Goal: Task Accomplishment & Management: Manage account settings

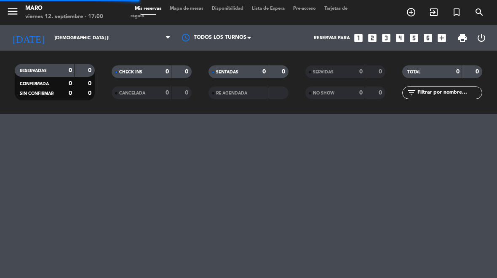
select select "es"
select select "dinner"
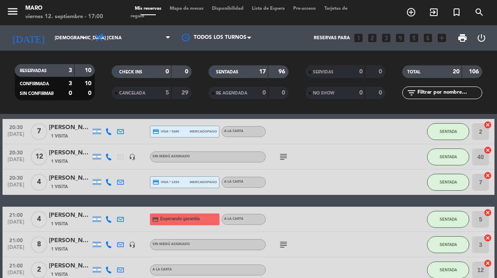
scroll to position [35, 0]
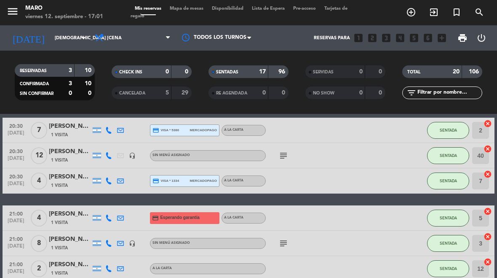
click at [60, 31] on input "[DEMOGRAPHIC_DATA] [DATE]" at bounding box center [82, 38] width 62 height 14
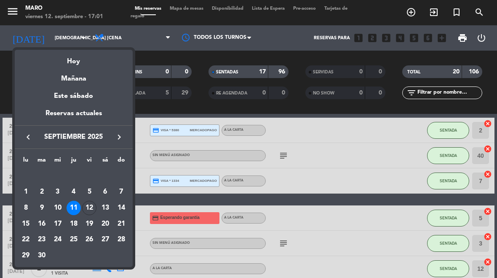
click at [95, 207] on div "12" at bounding box center [89, 207] width 14 height 14
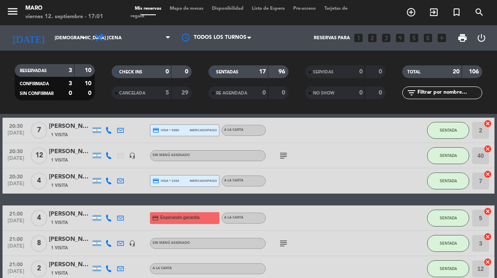
type input "vie. [DATE]"
select select "dinner"
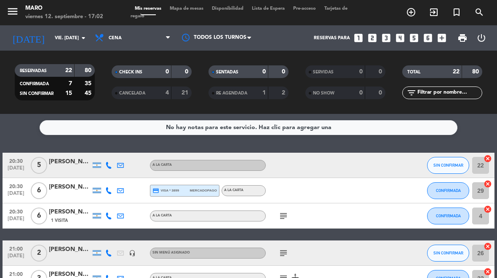
scroll to position [0, 0]
click at [110, 167] on icon at bounding box center [108, 165] width 7 height 7
click at [454, 167] on span "SIN CONFIRMAR" at bounding box center [448, 165] width 30 height 5
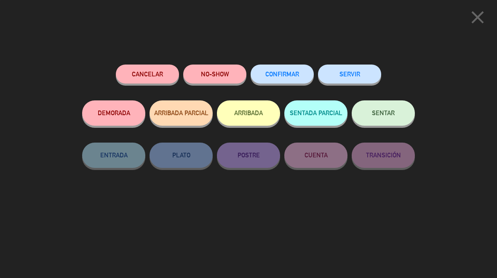
click at [476, 17] on icon "close" at bounding box center [477, 17] width 21 height 21
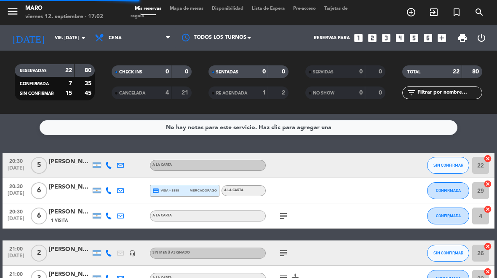
select select "dinner"
click at [189, 11] on span "Mapa de mesas" at bounding box center [187, 8] width 42 height 5
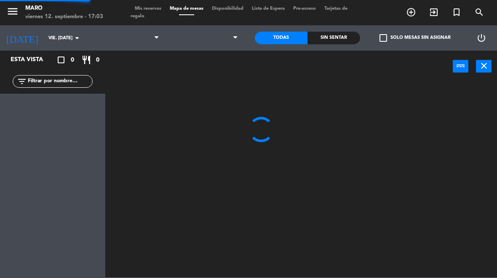
select select "dinner"
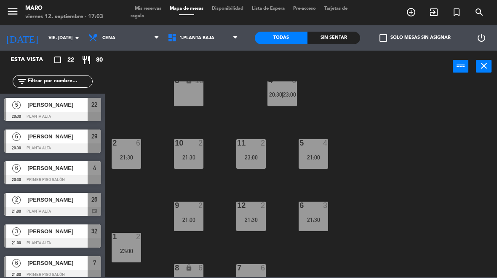
scroll to position [22, 0]
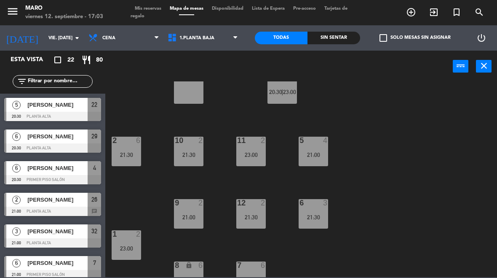
click at [211, 40] on select "1.Planta baja 2.Planta alta 3.Afuera" at bounding box center [203, 38] width 80 height 19
select select "3482"
select select
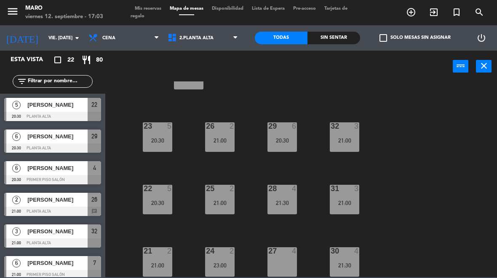
scroll to position [36, 0]
click at [161, 202] on div "20:30" at bounding box center [157, 203] width 29 height 6
click at [181, 182] on div "40 lock 20 23 5 20:30 26 2 21:00 29 6 20:30 32 3 21:00 22 5 20:30 25 2 21:00 28…" at bounding box center [303, 178] width 387 height 195
click at [144, 130] on div "23" at bounding box center [144, 126] width 0 height 8
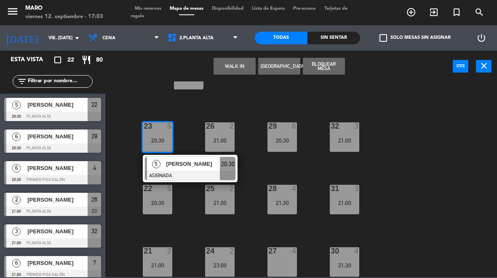
click at [198, 111] on div "40 lock 20 23 5 20:30 5 [PERSON_NAME] ASIGNADA 20:30 26 2 21:00 29 6 20:30 32 3…" at bounding box center [303, 178] width 387 height 195
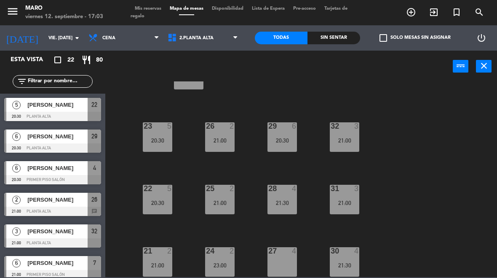
click at [155, 8] on span "Mis reservas" at bounding box center [148, 8] width 35 height 5
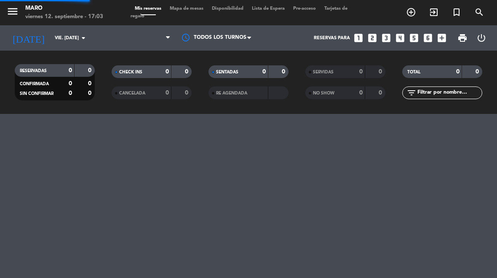
select select "dinner"
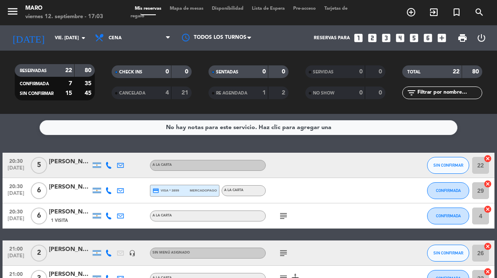
click at [67, 163] on div "[PERSON_NAME]" at bounding box center [70, 162] width 42 height 10
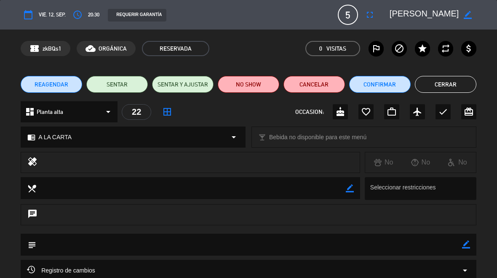
click at [367, 19] on icon "fullscreen" at bounding box center [370, 15] width 10 height 10
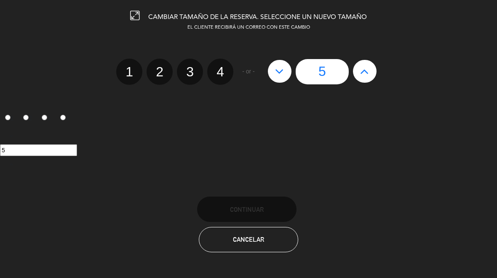
click at [364, 78] on button at bounding box center [365, 71] width 24 height 23
type input "6"
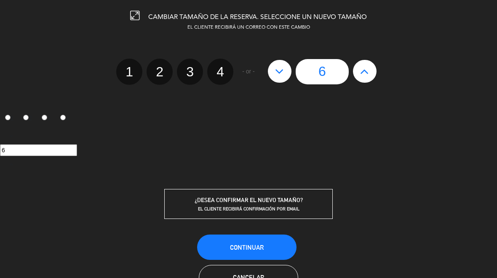
click at [269, 249] on button "Continuar" at bounding box center [246, 246] width 99 height 25
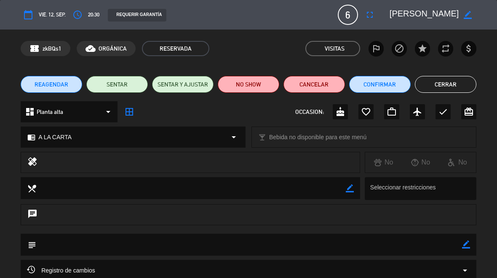
click at [452, 81] on button "Cerrar" at bounding box center [445, 84] width 61 height 17
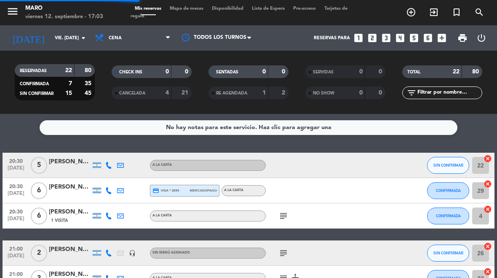
select select "dinner"
click at [110, 189] on icon at bounding box center [108, 190] width 7 height 7
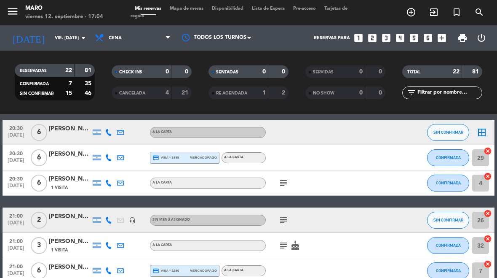
scroll to position [25, 0]
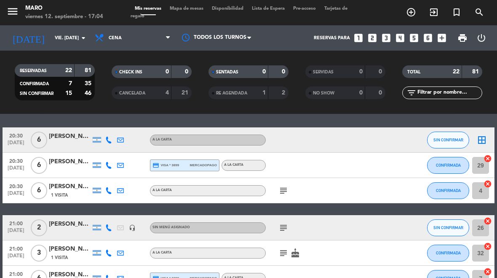
click at [442, 136] on button "SIN CONFIRMAR" at bounding box center [448, 139] width 42 height 17
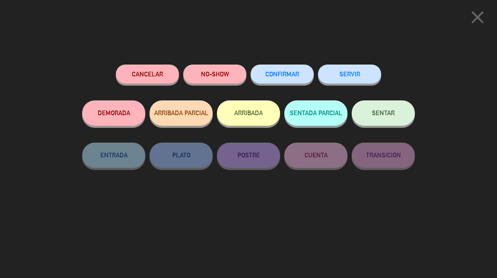
click at [285, 72] on span "CONFIRMAR" at bounding box center [282, 73] width 34 height 7
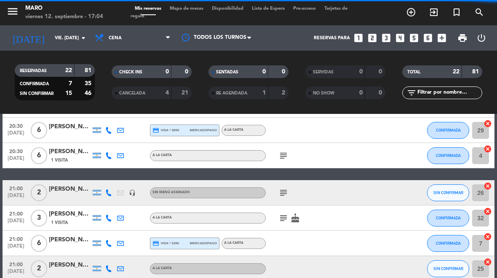
select select "dinner"
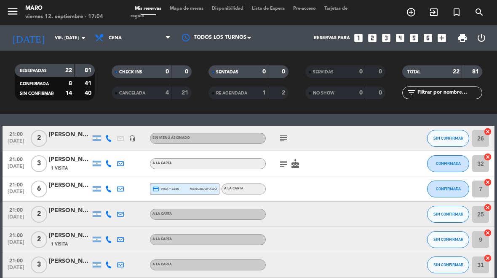
scroll to position [118, 0]
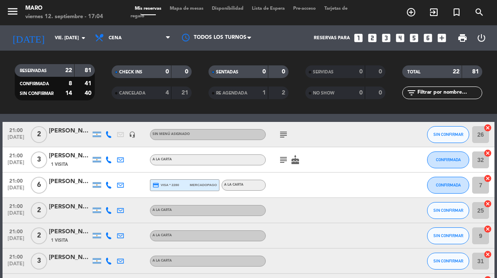
click at [111, 135] on icon at bounding box center [108, 134] width 7 height 7
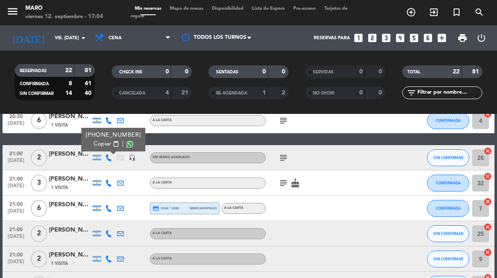
scroll to position [96, 0]
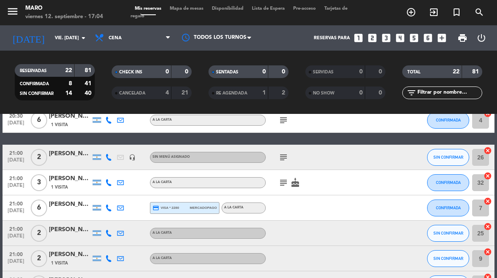
click at [283, 150] on div "subject" at bounding box center [301, 156] width 71 height 25
click at [298, 151] on div "subject" at bounding box center [301, 156] width 71 height 25
click at [278, 158] on icon "subject" at bounding box center [283, 157] width 10 height 10
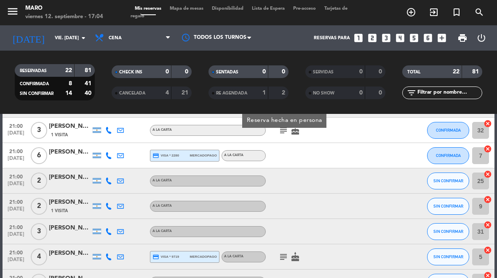
scroll to position [148, 0]
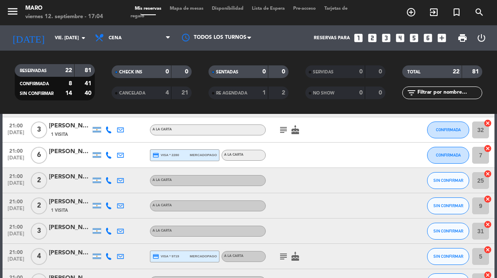
click at [111, 131] on icon at bounding box center [108, 129] width 7 height 7
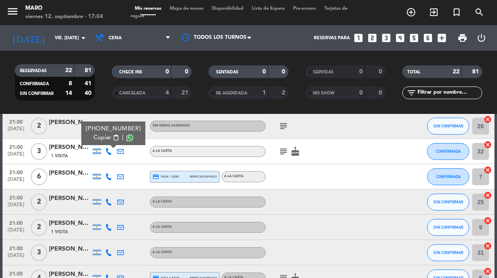
scroll to position [128, 0]
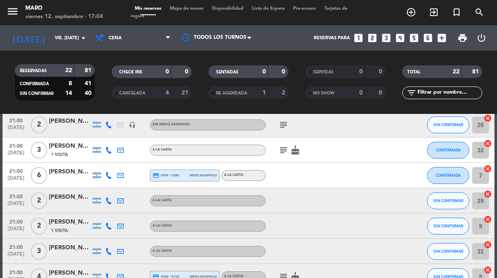
click at [112, 150] on icon at bounding box center [108, 150] width 7 height 7
click at [287, 153] on icon "subject" at bounding box center [283, 150] width 10 height 10
click at [295, 152] on icon "cake" at bounding box center [295, 150] width 10 height 10
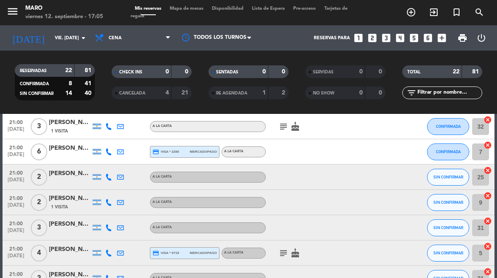
scroll to position [152, 0]
click at [281, 125] on icon "subject" at bounding box center [283, 126] width 10 height 10
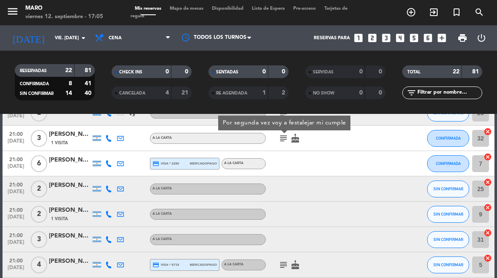
scroll to position [136, 0]
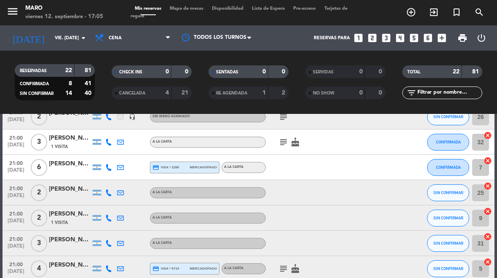
click at [294, 147] on icon "cake" at bounding box center [295, 142] width 10 height 10
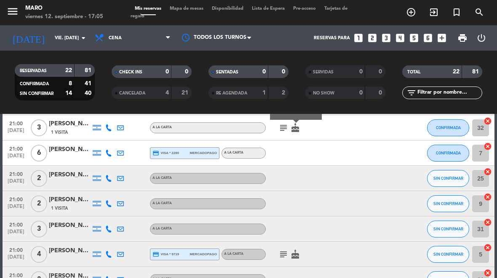
scroll to position [151, 0]
click at [286, 130] on icon "subject" at bounding box center [283, 127] width 10 height 10
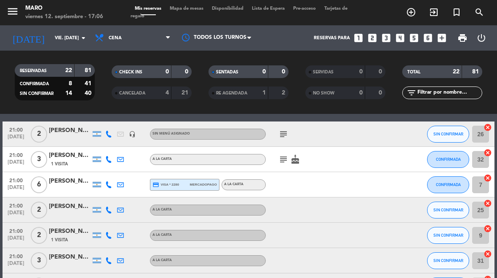
scroll to position [119, 0]
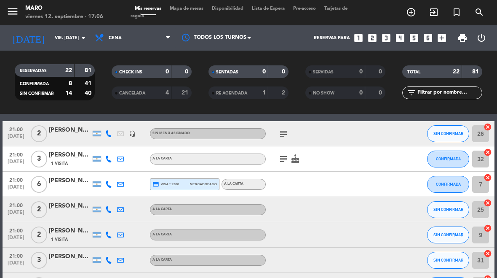
click at [298, 162] on icon "cake" at bounding box center [295, 159] width 10 height 10
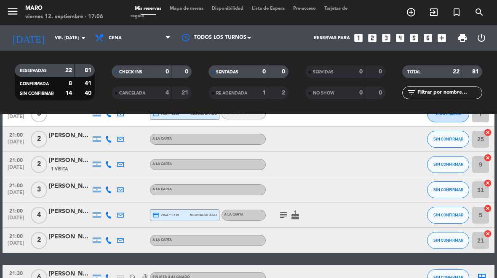
scroll to position [190, 0]
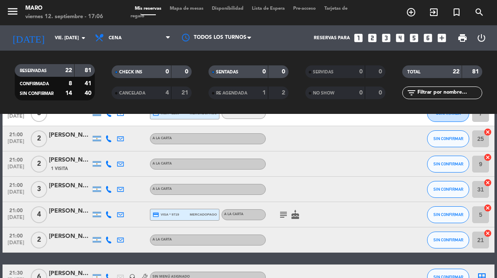
click at [112, 136] on icon at bounding box center [108, 138] width 7 height 7
click at [112, 125] on span "content_paste" at bounding box center [115, 125] width 6 height 6
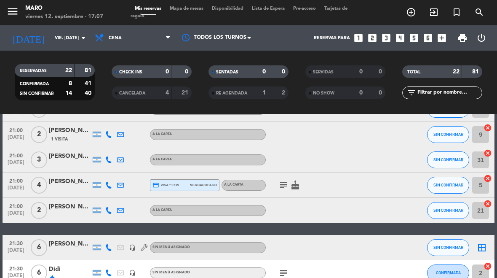
scroll to position [220, 0]
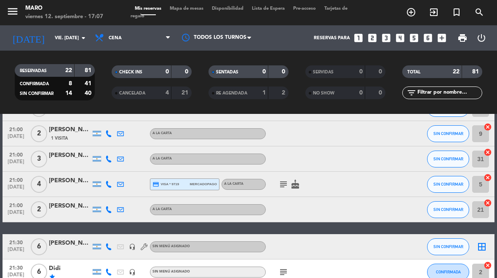
click at [109, 136] on icon at bounding box center [108, 133] width 7 height 7
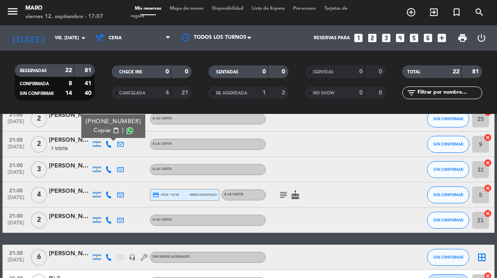
scroll to position [208, 0]
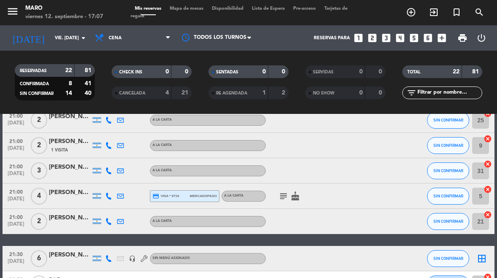
click at [113, 142] on div at bounding box center [109, 145] width 12 height 25
click at [109, 147] on icon at bounding box center [108, 145] width 7 height 7
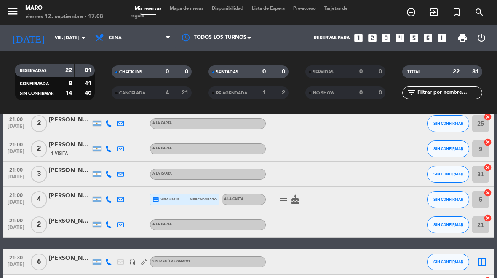
scroll to position [206, 0]
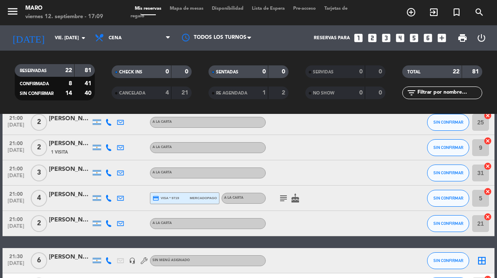
click at [107, 149] on icon at bounding box center [108, 147] width 7 height 7
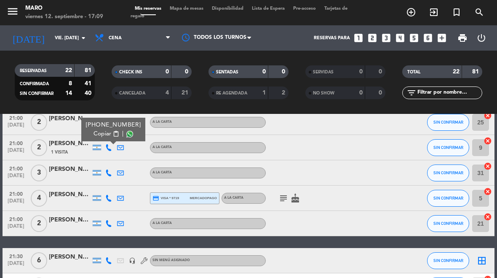
click at [104, 136] on span "Copiar" at bounding box center [103, 133] width 18 height 9
click at [76, 35] on input "vie. [DATE]" at bounding box center [82, 38] width 62 height 14
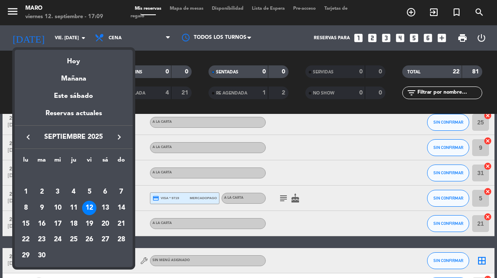
click at [45, 224] on div "16" at bounding box center [42, 223] width 14 height 14
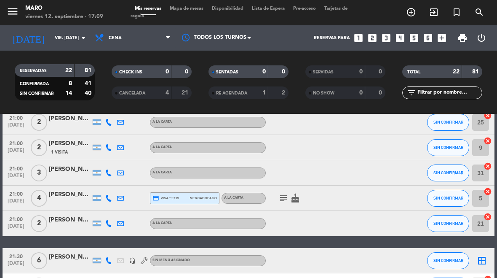
type input "[DATE] sep."
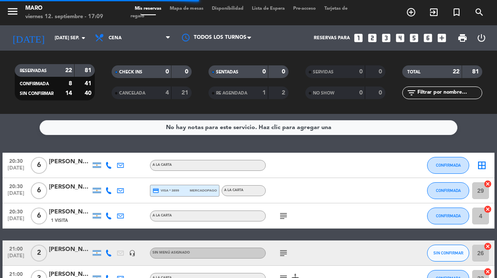
select select "dinner"
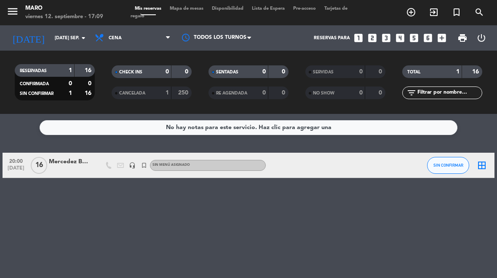
click at [80, 197] on div "No hay notas para este servicio. Haz clic para agregar una 20:00 [DATE] Mercede…" at bounding box center [248, 196] width 497 height 164
click at [69, 38] on input "[DATE] sep." at bounding box center [82, 38] width 62 height 14
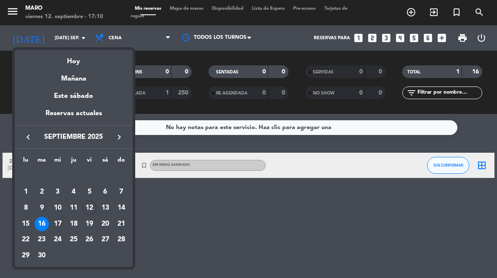
click at [93, 206] on div "12" at bounding box center [89, 207] width 14 height 14
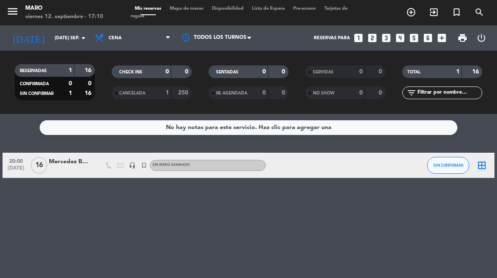
type input "vie. [DATE]"
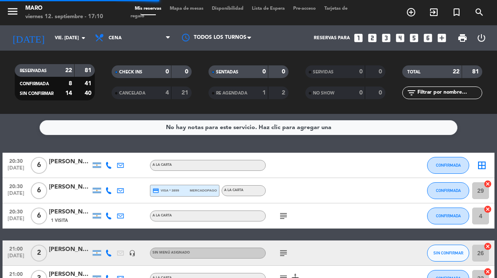
select select "dinner"
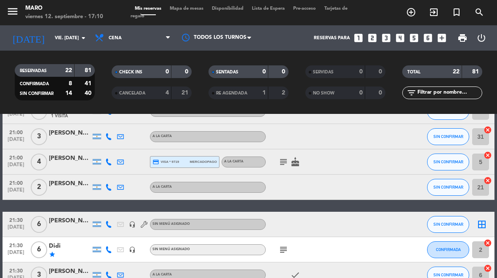
scroll to position [240, 0]
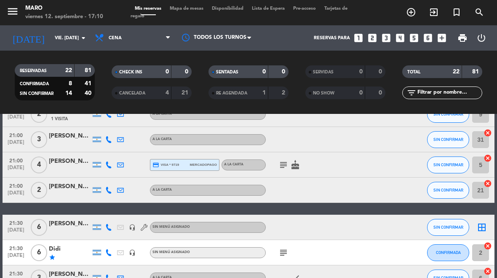
click at [111, 142] on icon at bounding box center [108, 139] width 7 height 7
click at [283, 250] on icon "subject" at bounding box center [283, 252] width 10 height 10
click at [111, 251] on icon at bounding box center [108, 252] width 7 height 7
click at [109, 162] on icon at bounding box center [108, 164] width 7 height 7
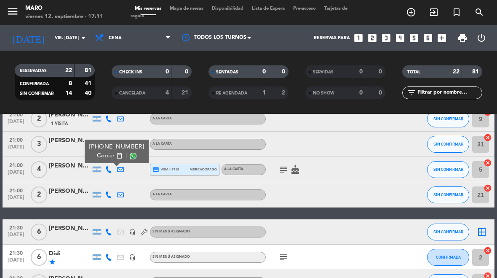
scroll to position [237, 0]
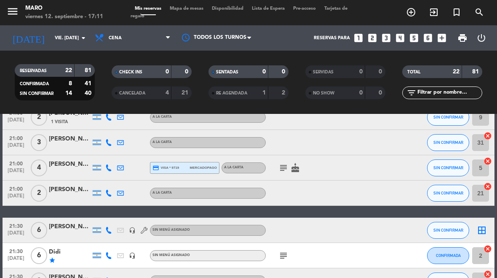
click at [105, 145] on icon at bounding box center [108, 142] width 7 height 7
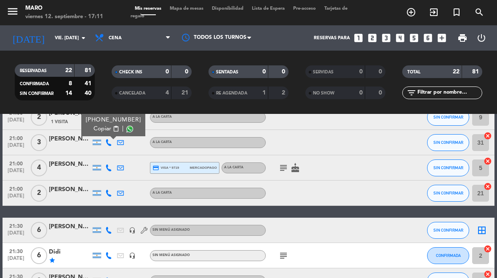
click at [113, 130] on span "content_paste" at bounding box center [115, 129] width 6 height 6
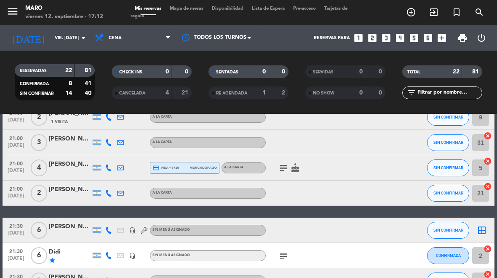
click at [106, 169] on icon at bounding box center [108, 167] width 7 height 7
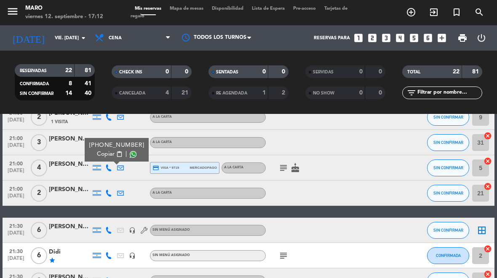
click at [116, 156] on span "content_paste" at bounding box center [119, 154] width 6 height 6
click at [453, 171] on button "SIN CONFIRMAR" at bounding box center [448, 167] width 42 height 17
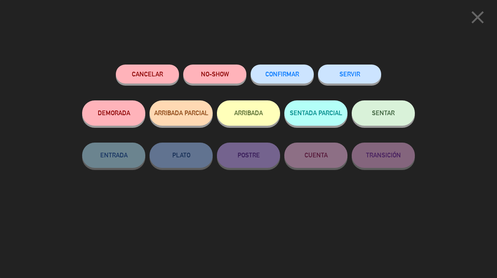
click at [476, 13] on icon "close" at bounding box center [477, 17] width 21 height 21
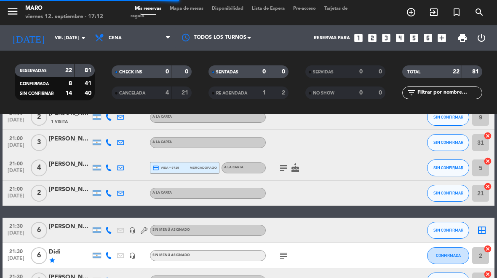
select select "dinner"
click at [281, 168] on icon "subject" at bounding box center [283, 168] width 10 height 10
click at [300, 172] on icon "cake" at bounding box center [295, 168] width 10 height 10
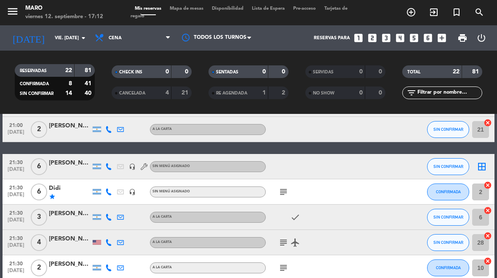
scroll to position [301, 0]
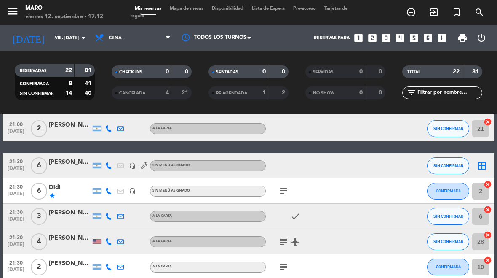
click at [107, 130] on icon at bounding box center [108, 128] width 7 height 7
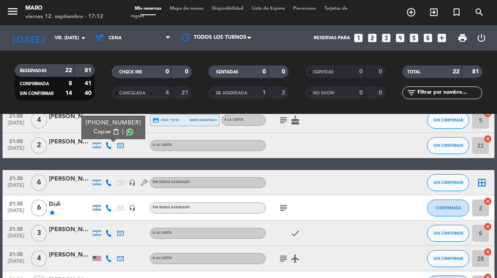
scroll to position [282, 0]
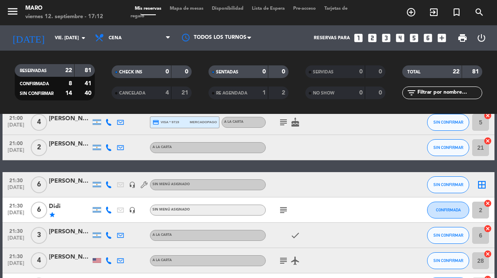
click at [110, 145] on icon at bounding box center [108, 147] width 7 height 7
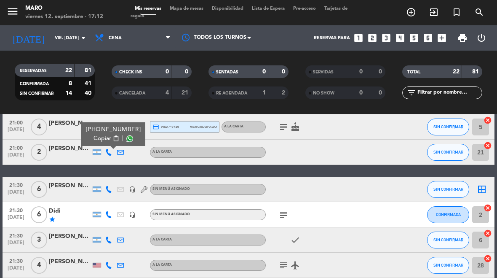
scroll to position [278, 0]
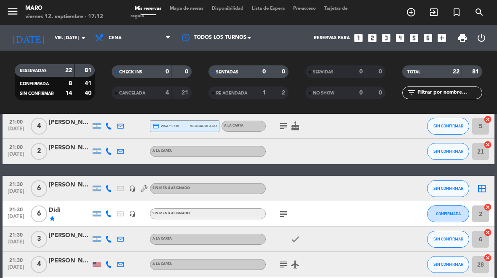
click at [108, 145] on div at bounding box center [109, 151] width 12 height 25
click at [108, 151] on icon at bounding box center [108, 151] width 7 height 7
click at [73, 152] on div "[PERSON_NAME] [PERSON_NAME]" at bounding box center [70, 148] width 42 height 10
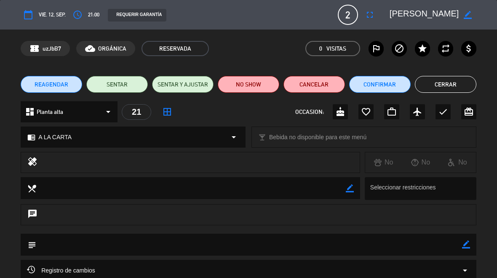
scroll to position [0, 0]
click at [461, 83] on button "Cerrar" at bounding box center [445, 84] width 61 height 17
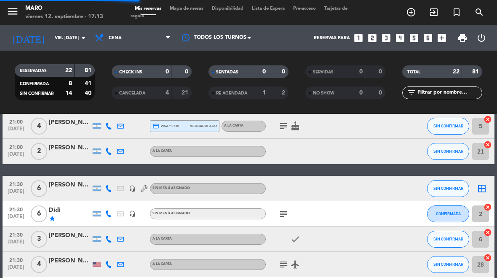
select select "dinner"
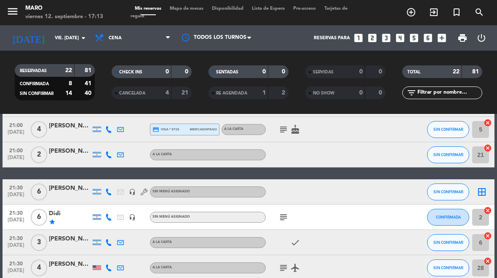
select select "dinner"
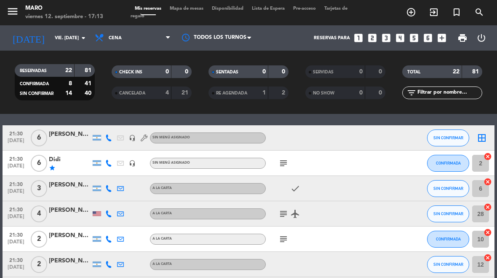
scroll to position [330, 0]
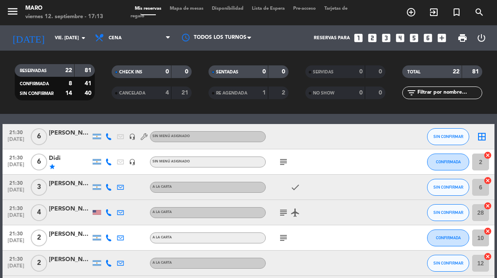
click at [142, 134] on icon at bounding box center [144, 136] width 7 height 7
click at [111, 134] on icon at bounding box center [108, 136] width 7 height 7
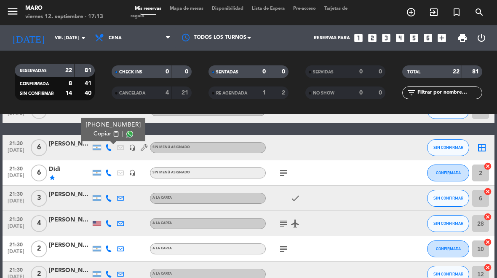
scroll to position [316, 0]
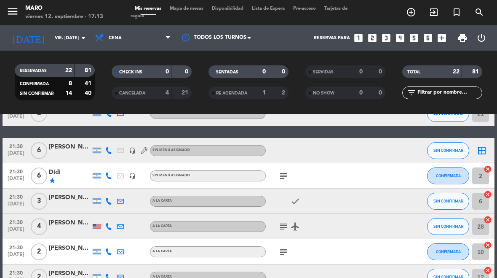
click at [131, 153] on icon "headset_mic" at bounding box center [132, 150] width 7 height 7
click at [143, 152] on icon at bounding box center [144, 150] width 7 height 7
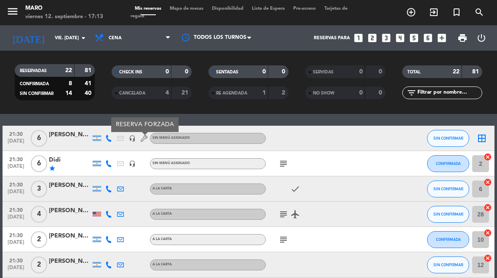
scroll to position [331, 0]
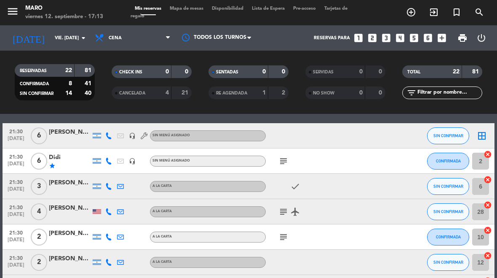
click at [282, 162] on icon "subject" at bounding box center [283, 161] width 10 height 10
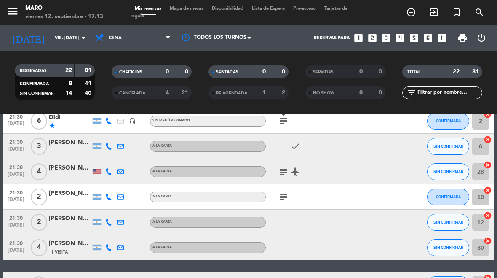
scroll to position [371, 0]
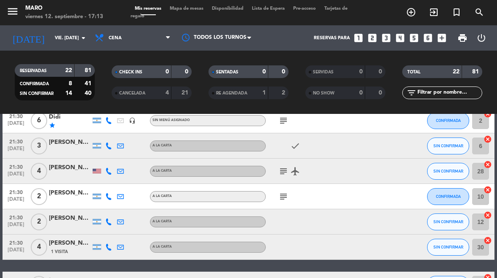
click at [107, 147] on icon at bounding box center [108, 145] width 7 height 7
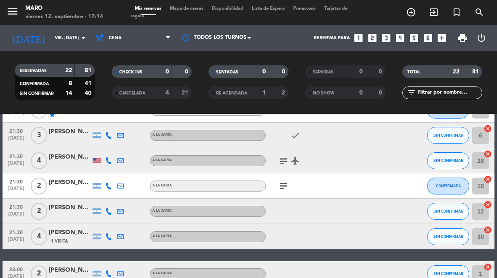
scroll to position [381, 0]
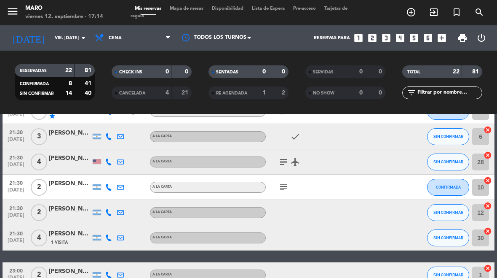
click at [110, 190] on icon at bounding box center [108, 187] width 7 height 7
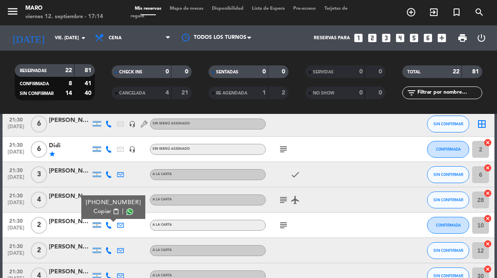
scroll to position [341, 0]
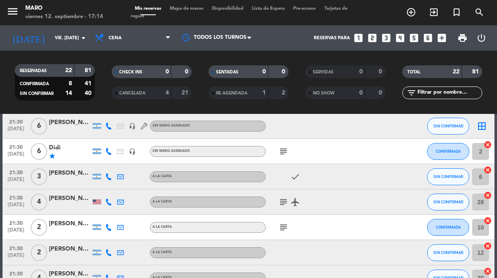
click at [106, 186] on div at bounding box center [109, 176] width 12 height 25
click at [110, 179] on icon at bounding box center [108, 176] width 7 height 7
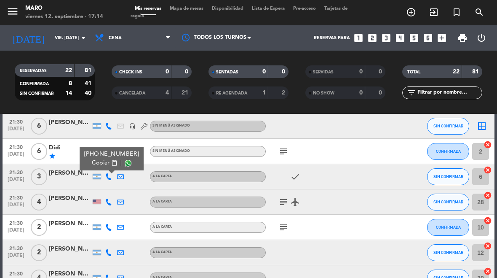
click at [434, 177] on span "SIN CONFIRMAR" at bounding box center [448, 176] width 30 height 5
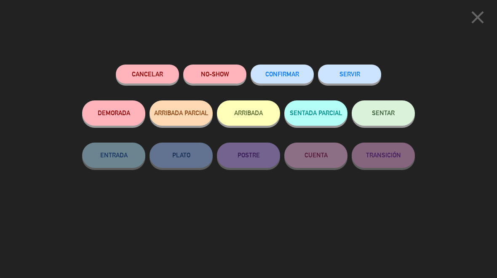
click at [280, 73] on span "CONFIRMAR" at bounding box center [282, 73] width 34 height 7
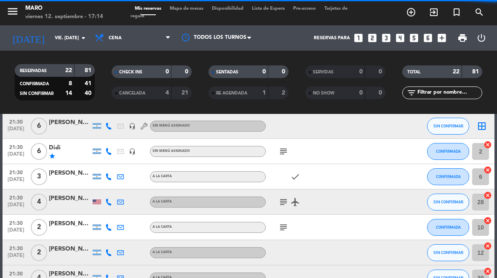
select select "dinner"
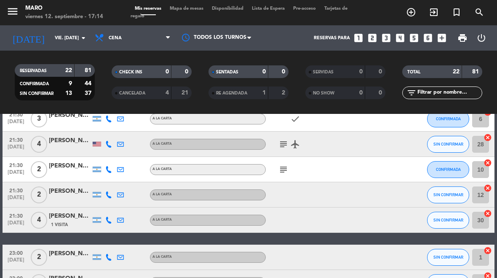
scroll to position [401, 0]
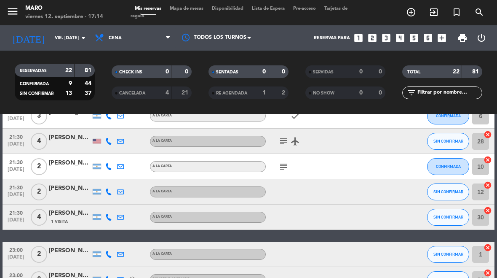
click at [108, 144] on icon at bounding box center [108, 141] width 7 height 7
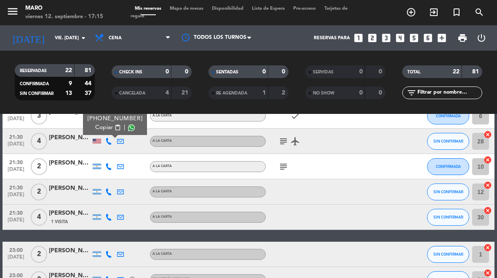
click at [282, 140] on icon "subject" at bounding box center [283, 141] width 10 height 10
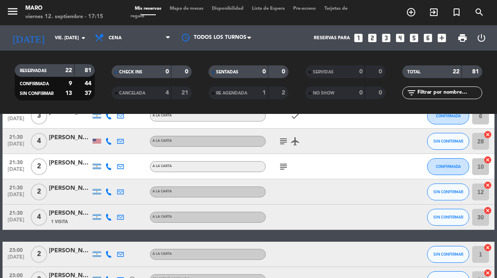
click at [108, 136] on div at bounding box center [109, 140] width 12 height 25
click at [111, 143] on icon at bounding box center [108, 141] width 7 height 7
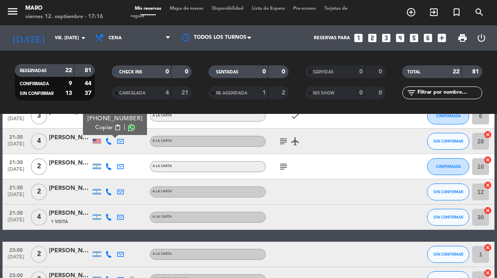
click at [104, 131] on span "Copiar" at bounding box center [104, 127] width 18 height 9
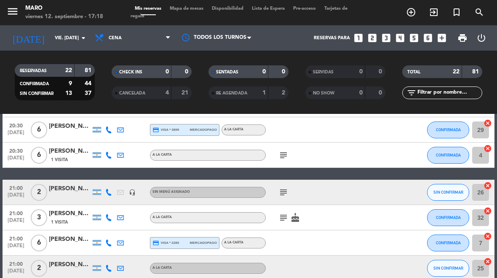
scroll to position [63, 0]
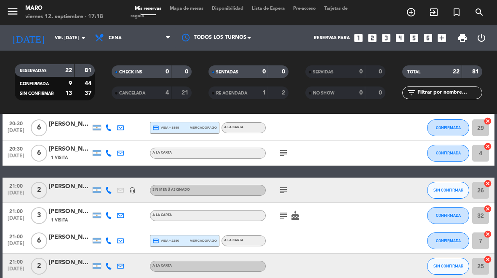
click at [449, 263] on span "SIN CONFIRMAR" at bounding box center [448, 265] width 30 height 5
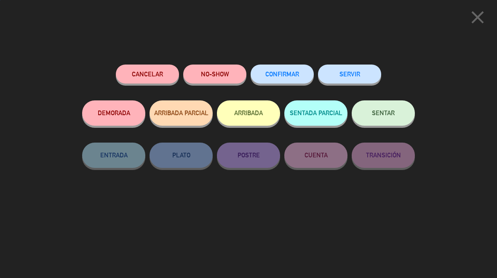
click at [280, 74] on span "CONFIRMAR" at bounding box center [282, 73] width 34 height 7
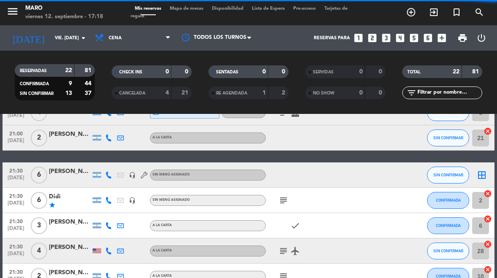
select select "dinner"
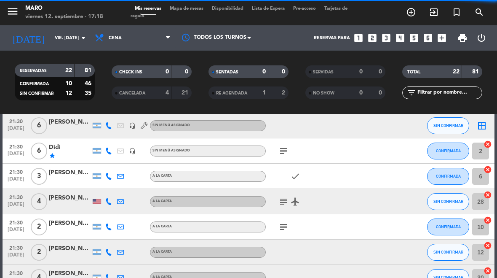
scroll to position [351, 0]
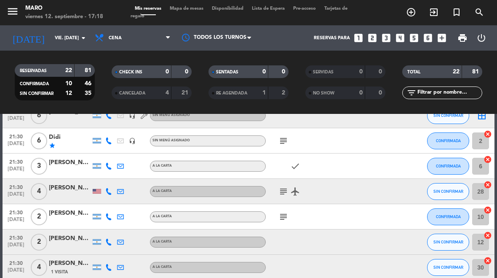
click at [449, 199] on button "SIN CONFIRMAR" at bounding box center [448, 191] width 42 height 17
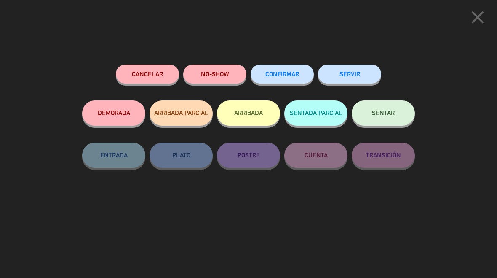
click at [286, 71] on span "CONFIRMAR" at bounding box center [282, 73] width 34 height 7
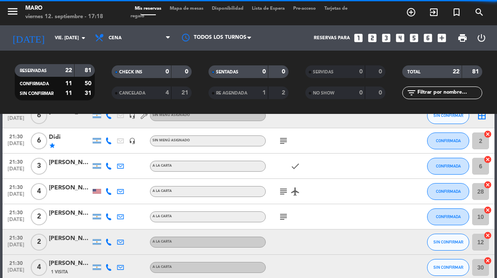
select select "dinner"
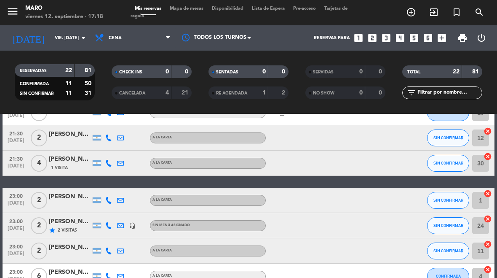
scroll to position [457, 0]
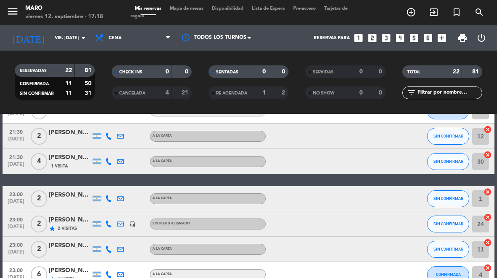
click at [110, 138] on icon at bounding box center [108, 136] width 7 height 7
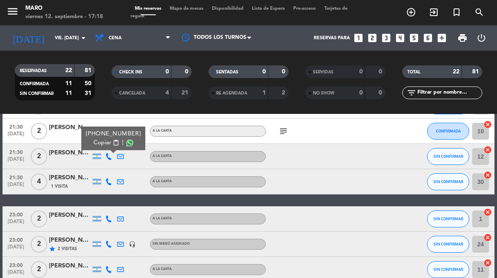
scroll to position [437, 0]
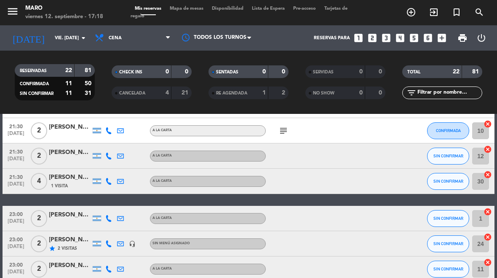
click at [110, 158] on icon at bounding box center [108, 155] width 7 height 7
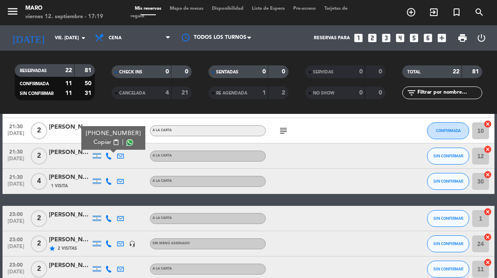
click at [103, 144] on span "Copiar" at bounding box center [103, 142] width 18 height 9
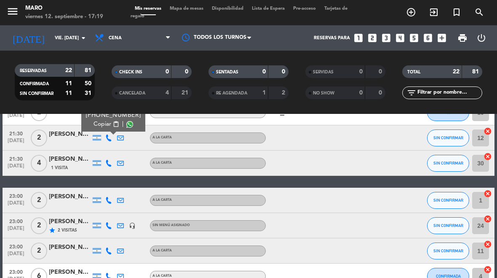
scroll to position [456, 0]
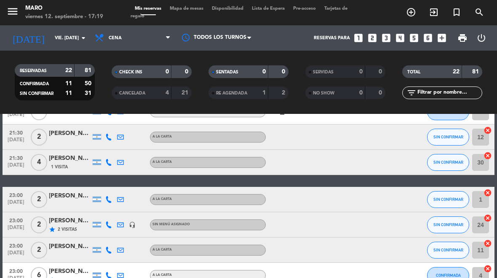
click at [111, 165] on icon at bounding box center [108, 162] width 7 height 7
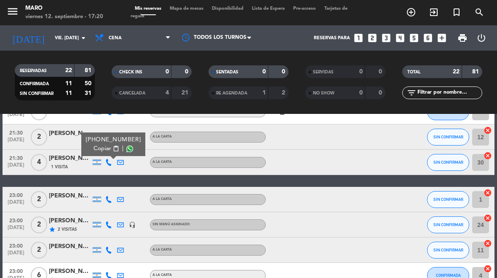
click at [453, 163] on span "SIN CONFIRMAR" at bounding box center [448, 162] width 30 height 5
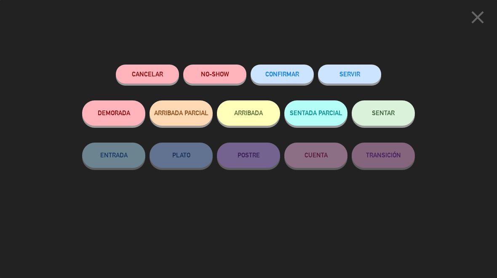
click at [281, 72] on span "CONFIRMAR" at bounding box center [282, 73] width 34 height 7
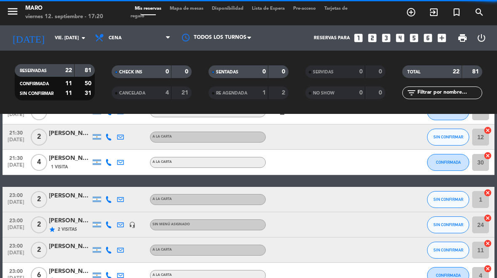
select select "dinner"
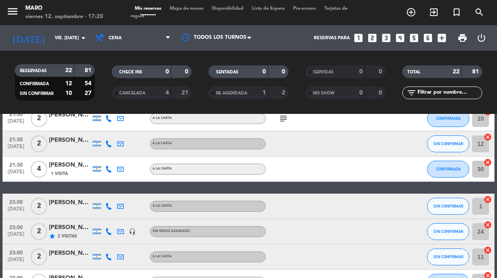
scroll to position [450, 0]
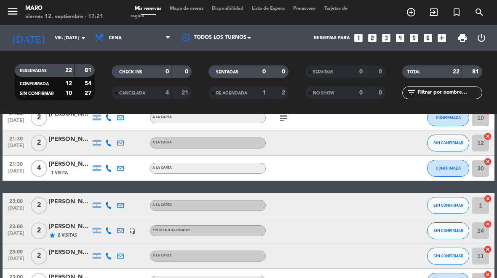
click at [66, 174] on span "1 Visita" at bounding box center [59, 172] width 17 height 7
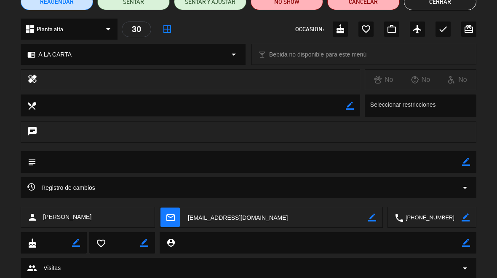
scroll to position [84, 0]
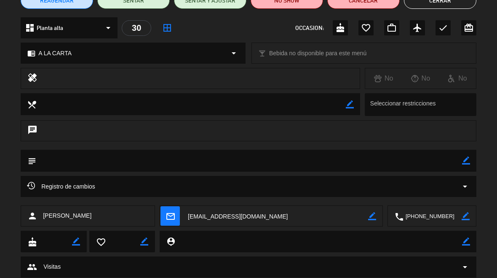
click at [463, 163] on icon "border_color" at bounding box center [466, 160] width 8 height 8
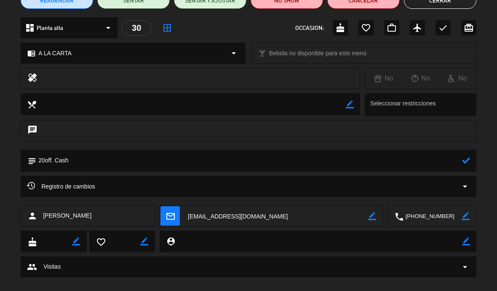
type textarea "20off. Cash"
click at [462, 163] on icon at bounding box center [466, 160] width 8 height 8
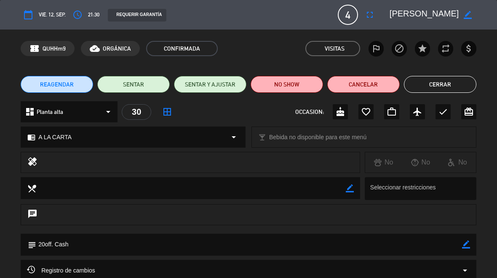
scroll to position [0, 0]
click at [457, 87] on button "Cerrar" at bounding box center [440, 84] width 72 height 17
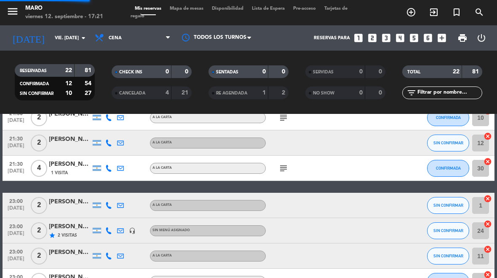
select select "dinner"
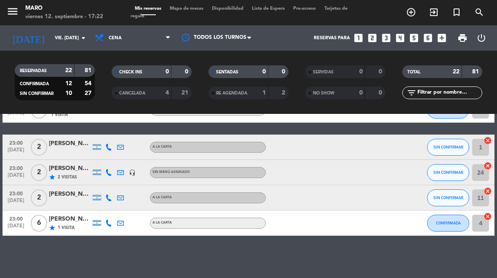
scroll to position [508, 0]
click at [110, 146] on icon at bounding box center [108, 147] width 7 height 7
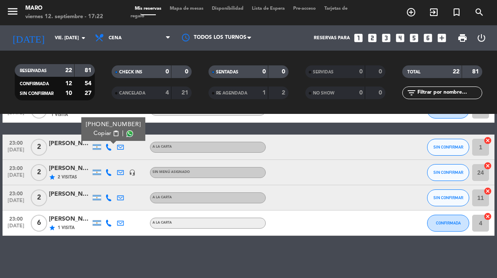
click at [439, 147] on span "SIN CONFIRMAR" at bounding box center [448, 146] width 30 height 5
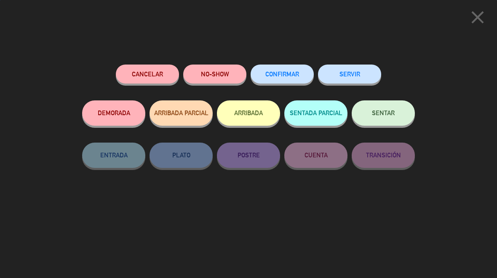
click at [283, 77] on button "CONFIRMAR" at bounding box center [282, 73] width 63 height 19
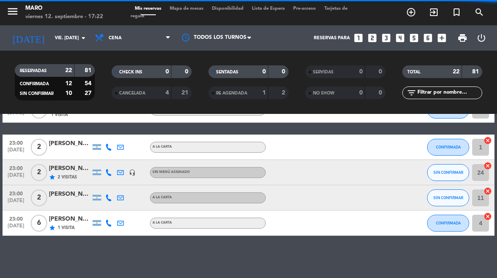
select select "dinner"
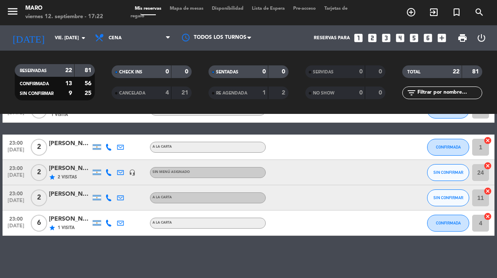
click at [111, 175] on icon at bounding box center [108, 172] width 7 height 7
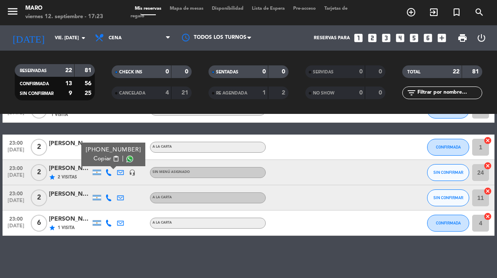
click at [107, 200] on icon at bounding box center [108, 197] width 7 height 7
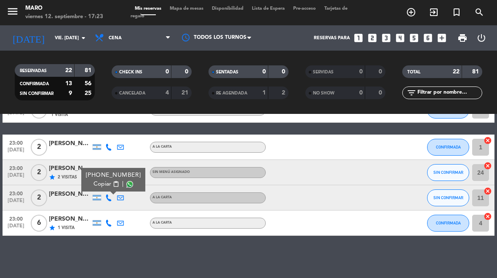
scroll to position [498, 0]
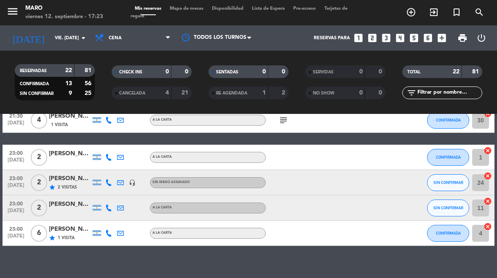
select select "dinner"
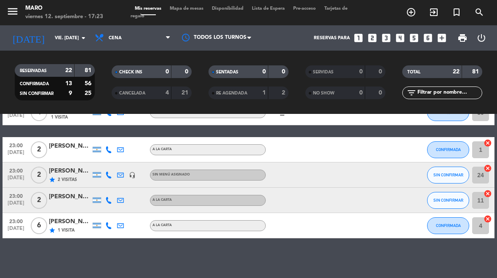
scroll to position [505, 0]
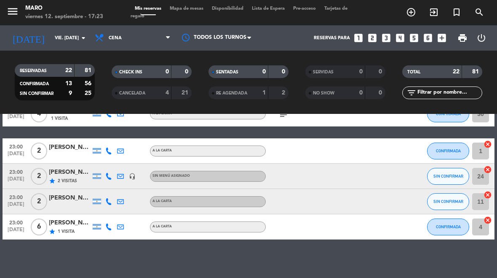
click at [444, 204] on button "SIN CONFIRMAR" at bounding box center [448, 201] width 42 height 17
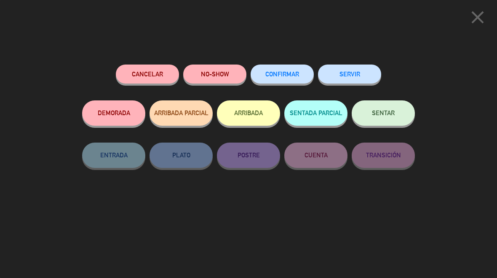
click at [269, 75] on span "CONFIRMAR" at bounding box center [282, 73] width 34 height 7
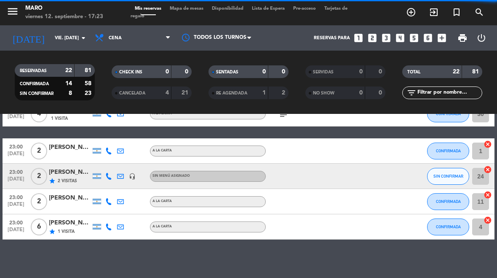
select select "dinner"
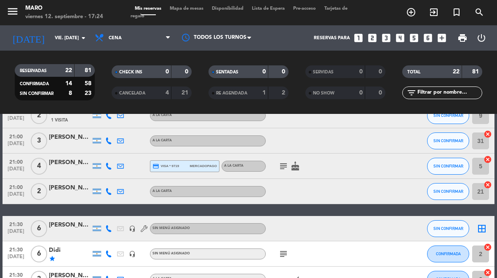
scroll to position [242, 0]
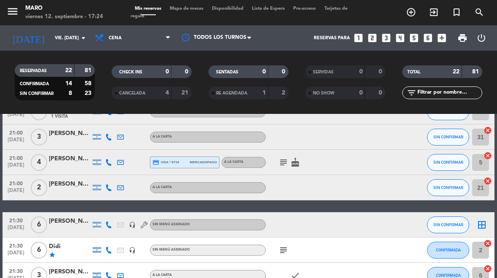
click at [72, 228] on div at bounding box center [70, 229] width 42 height 7
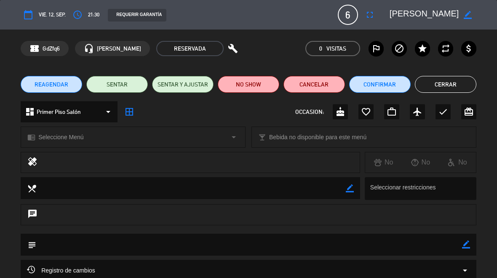
click at [444, 83] on button "Cerrar" at bounding box center [445, 84] width 61 height 17
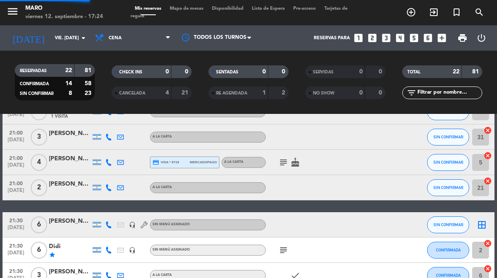
select select "dinner"
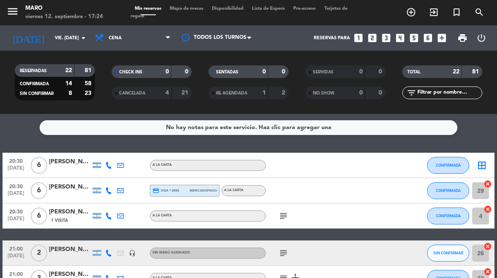
scroll to position [0, 0]
click at [79, 170] on div at bounding box center [70, 169] width 42 height 7
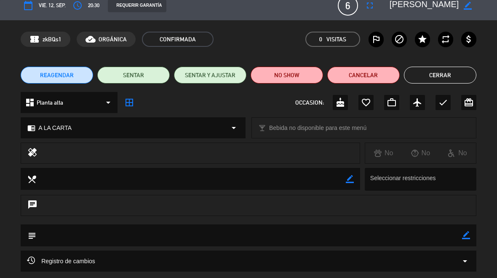
scroll to position [4, 0]
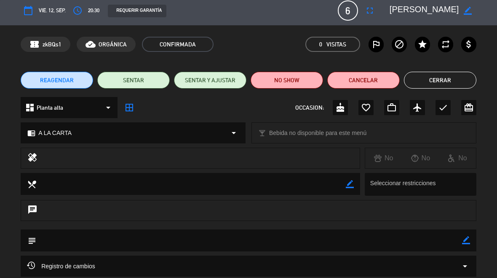
click at [136, 14] on div "REQUERIR GARANTÍA" at bounding box center [137, 11] width 58 height 13
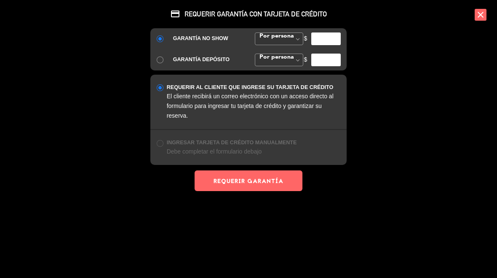
click at [322, 44] on input "number" at bounding box center [325, 38] width 29 height 13
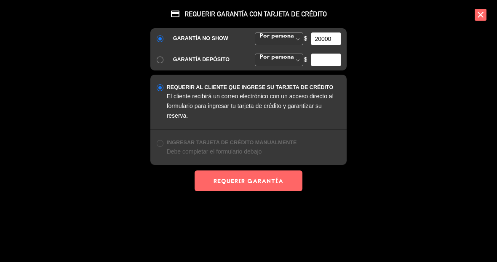
type input "20000"
click at [272, 188] on button "REQUERIR GARANTÍA" at bounding box center [249, 180] width 108 height 21
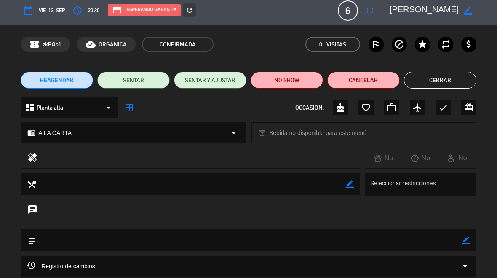
click at [454, 81] on button "Cerrar" at bounding box center [440, 80] width 72 height 17
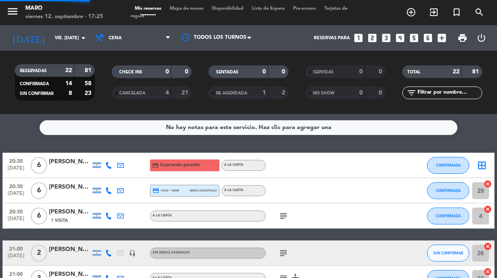
select select "dinner"
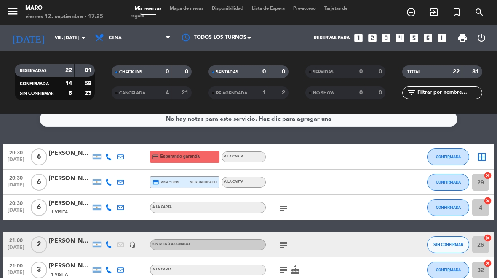
scroll to position [13, 0]
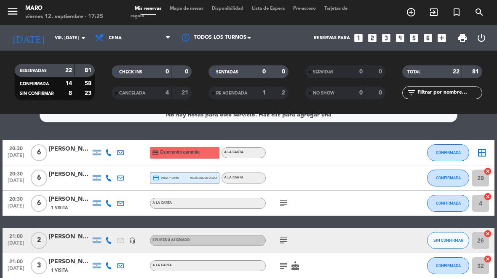
click at [287, 204] on icon "subject" at bounding box center [283, 203] width 10 height 10
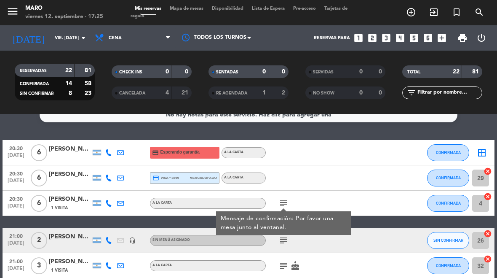
scroll to position [36, 0]
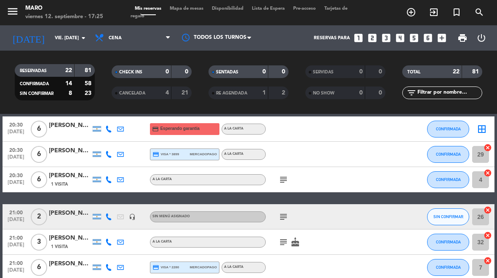
click at [282, 219] on icon "subject" at bounding box center [283, 216] width 10 height 10
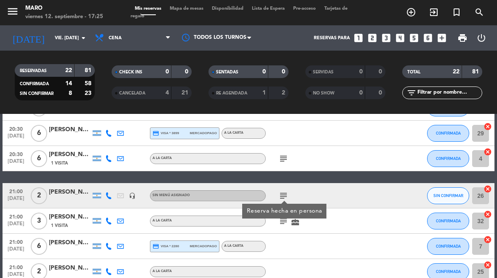
scroll to position [62, 0]
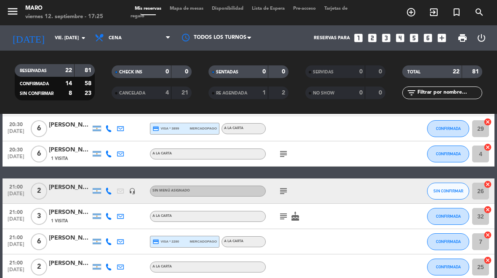
click at [277, 223] on div "subject cake" at bounding box center [301, 215] width 71 height 25
click at [288, 220] on icon "subject" at bounding box center [283, 216] width 10 height 10
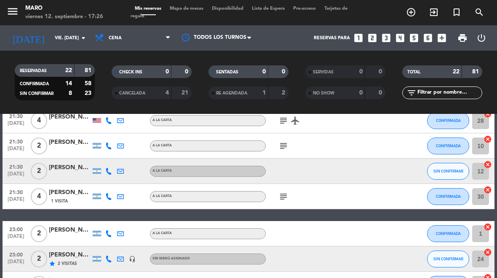
scroll to position [426, 0]
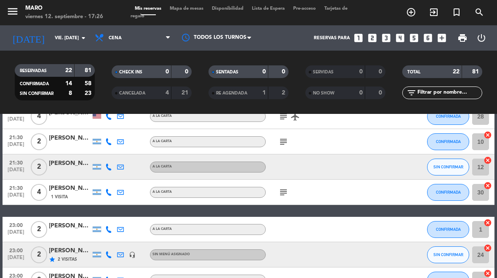
click at [489, 224] on icon "cancel" at bounding box center [488, 222] width 8 height 8
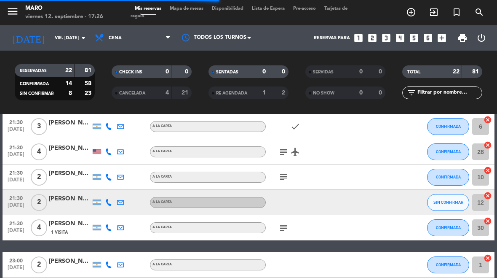
select select "dinner"
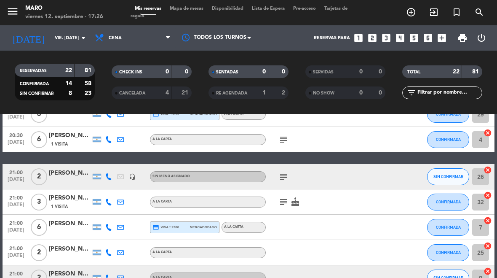
scroll to position [73, 0]
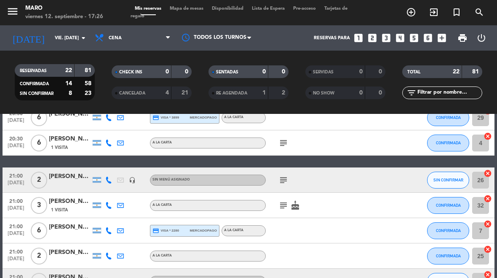
click at [486, 199] on icon "cancel" at bounding box center [488, 198] width 8 height 8
select select "dinner"
click at [481, 209] on icon "border_all" at bounding box center [482, 205] width 10 height 10
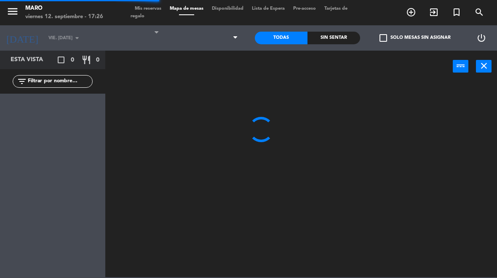
select select "dinner"
select select
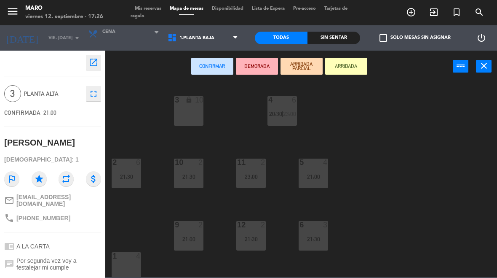
scroll to position [21, 0]
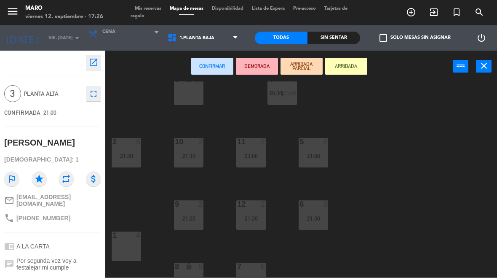
click at [128, 243] on div "1 4" at bounding box center [126, 245] width 29 height 29
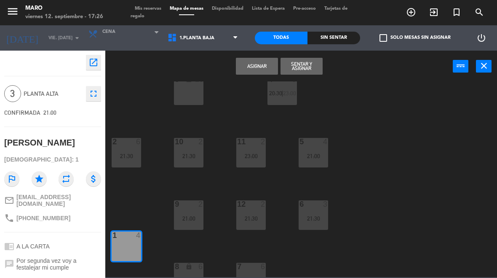
click at [263, 72] on button "Asignar" at bounding box center [257, 66] width 42 height 17
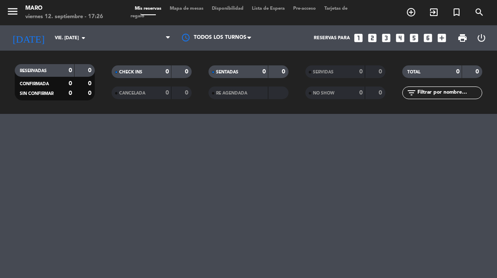
select select "dinner"
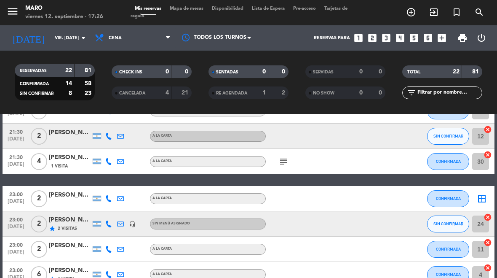
scroll to position [473, 0]
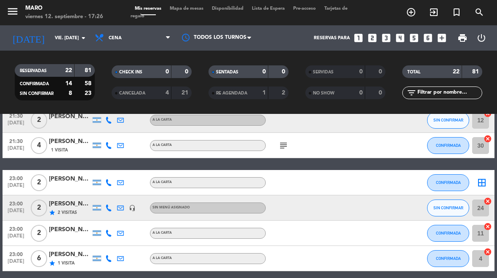
click at [481, 184] on icon "border_all" at bounding box center [482, 182] width 10 height 10
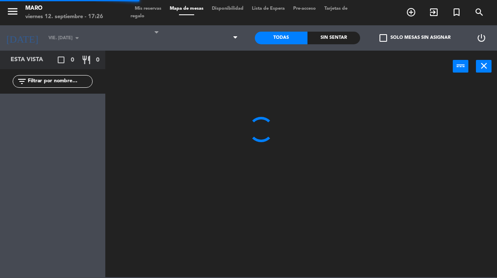
select select "dinner"
click at [216, 36] on select "1.Planta baja 2.Planta alta 3.Afuera" at bounding box center [203, 38] width 80 height 19
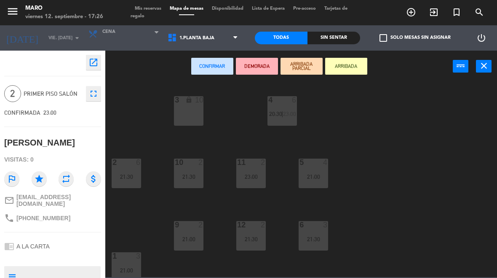
select select "3482"
select select
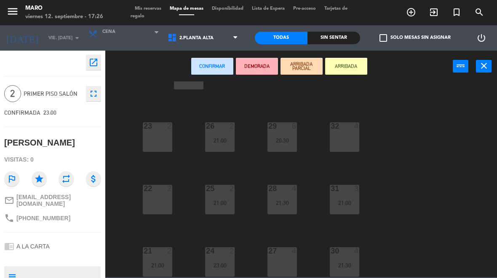
scroll to position [36, 0]
click at [158, 206] on div "22 2" at bounding box center [157, 198] width 29 height 29
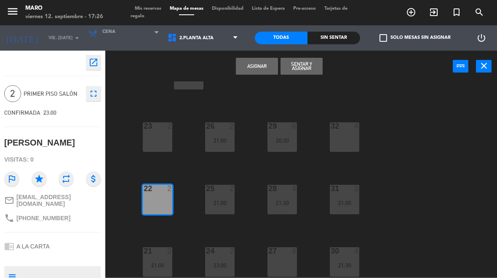
click at [481, 69] on icon "close" at bounding box center [484, 66] width 10 height 10
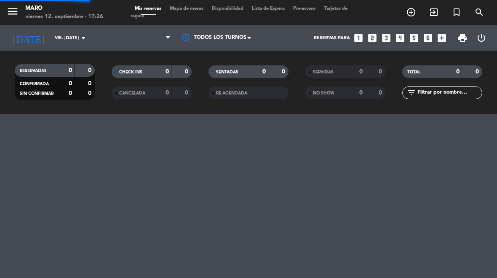
select select "dinner"
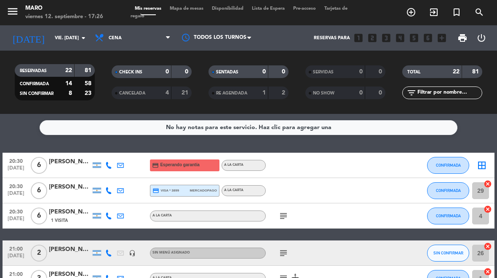
click at [72, 167] on div at bounding box center [70, 169] width 42 height 7
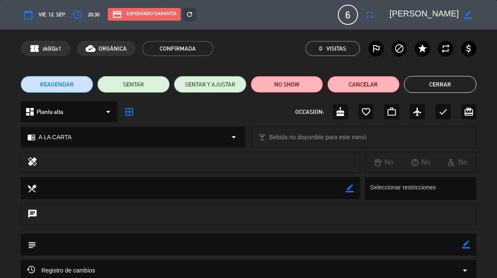
click at [371, 19] on icon "fullscreen" at bounding box center [370, 15] width 10 height 10
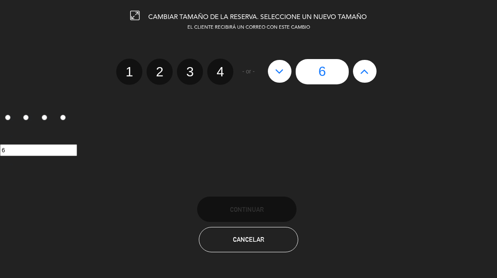
click at [289, 76] on button at bounding box center [280, 71] width 24 height 23
type input "5"
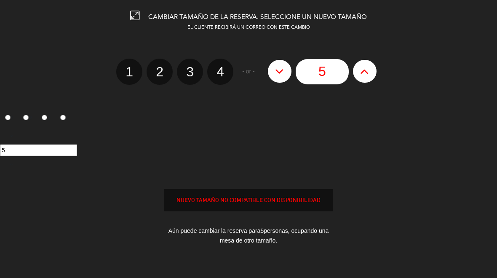
click at [283, 75] on icon at bounding box center [279, 70] width 9 height 13
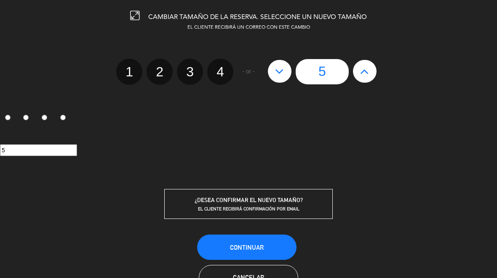
click at [274, 69] on button at bounding box center [280, 71] width 24 height 23
click at [274, 76] on button at bounding box center [280, 71] width 24 height 23
click at [219, 66] on label "4" at bounding box center [220, 72] width 26 height 26
click at [219, 66] on input "4" at bounding box center [218, 63] width 5 height 5
radio input "true"
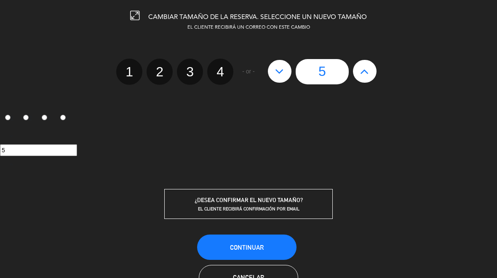
radio input "false"
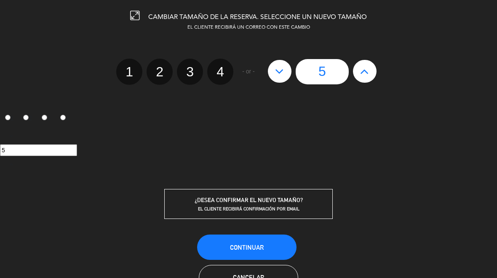
radio input "false"
radio input "true"
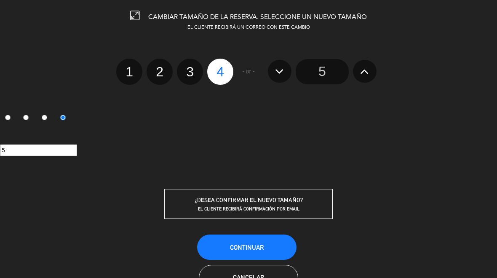
click at [264, 250] on button "Continuar" at bounding box center [246, 246] width 99 height 25
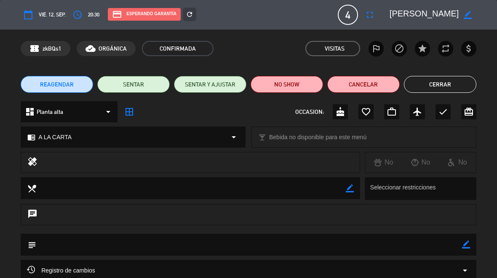
click at [462, 83] on button "Cerrar" at bounding box center [440, 84] width 72 height 17
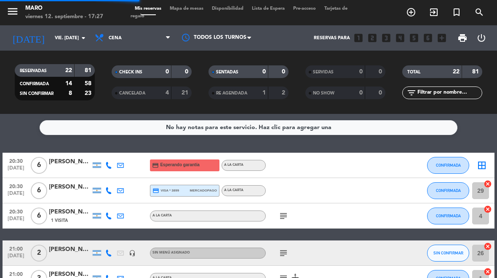
select select "dinner"
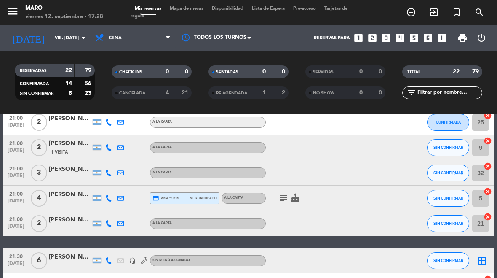
scroll to position [203, 0]
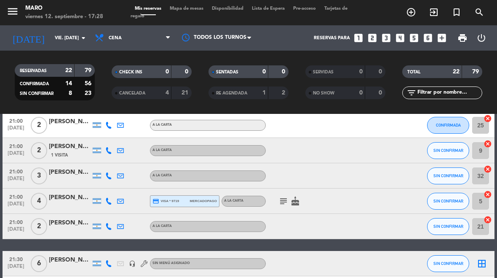
click at [454, 179] on button "SIN CONFIRMAR" at bounding box center [448, 175] width 42 height 17
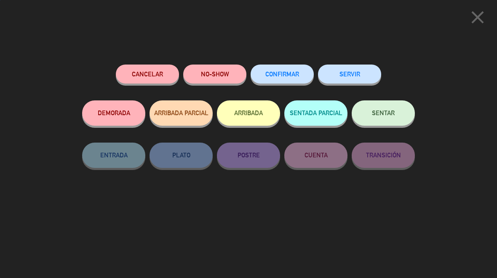
click at [150, 75] on button "Cancelar" at bounding box center [147, 73] width 63 height 19
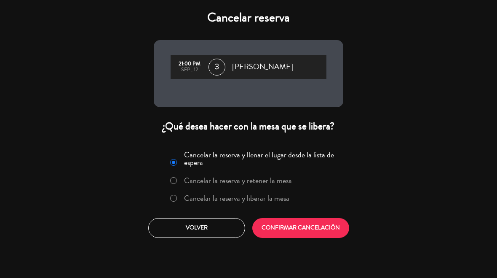
click at [286, 206] on label "Cancelar la reserva y liberar la mesa" at bounding box center [230, 198] width 128 height 15
click at [271, 223] on button "CONFIRMAR CANCELACIÓN" at bounding box center [300, 228] width 97 height 20
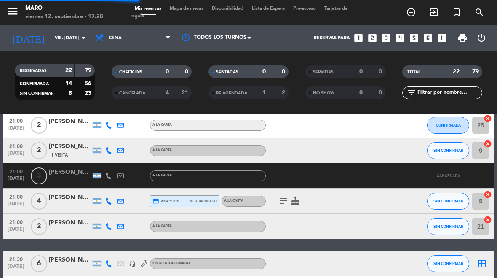
select select "dinner"
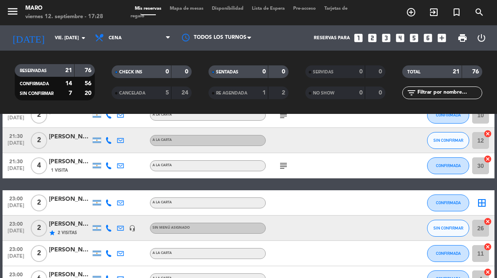
scroll to position [437, 0]
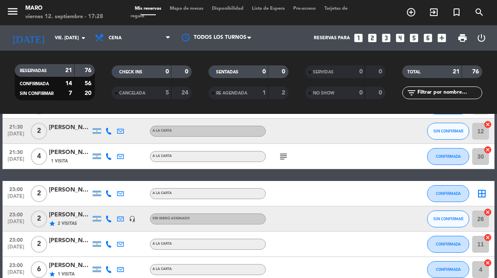
click at [482, 191] on icon "border_all" at bounding box center [482, 193] width 10 height 10
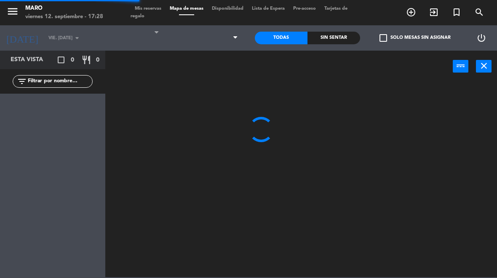
select select "dinner"
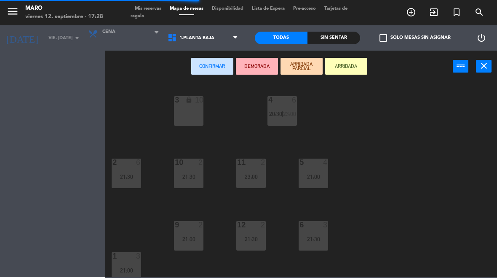
click at [210, 41] on select "1.Planta baja 2.Planta alta 3.Afuera" at bounding box center [203, 38] width 80 height 19
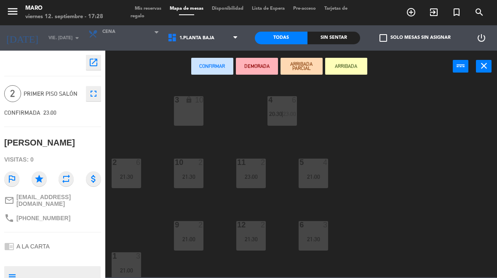
select select "3482"
select select
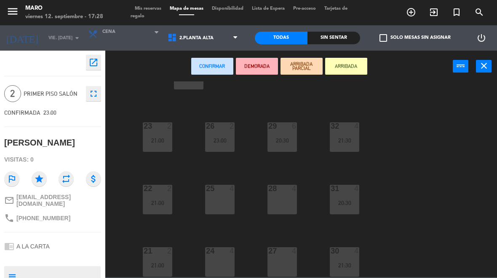
scroll to position [36, 0]
click at [218, 272] on div "24 4" at bounding box center [219, 261] width 29 height 29
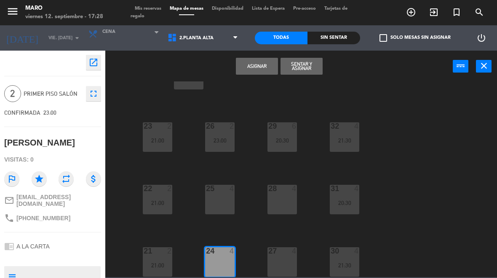
click at [257, 69] on button "Asignar" at bounding box center [257, 66] width 42 height 17
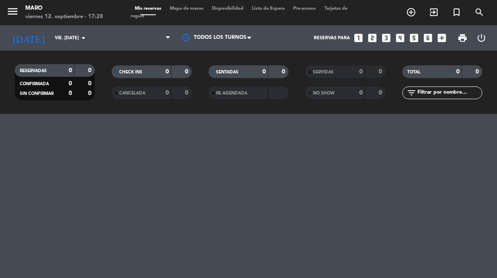
select select "dinner"
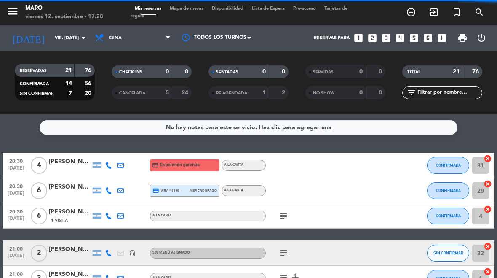
click at [189, 7] on span "Mapa de mesas" at bounding box center [187, 8] width 42 height 5
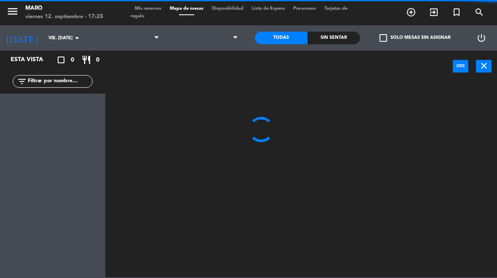
select select "dinner"
click at [227, 45] on select "1.Planta baja 2.Planta alta 3.Afuera" at bounding box center [203, 38] width 80 height 19
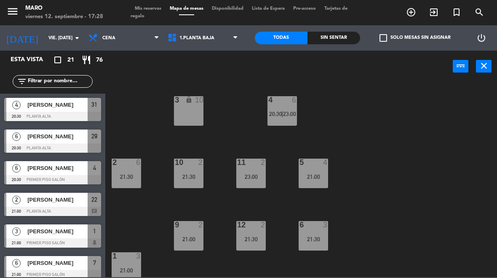
select select "3482"
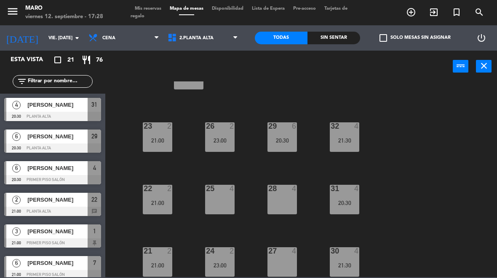
scroll to position [36, 0]
click at [160, 200] on div "21:00" at bounding box center [157, 203] width 29 height 6
click at [203, 174] on div "40 lock 20 23 2 21:00 26 2 23:00 29 6 20:30 32 4 21:30 22 2 21:00 25 4 28 4 31 …" at bounding box center [303, 178] width 387 height 195
click at [162, 270] on div "21 2 21:00" at bounding box center [157, 261] width 29 height 29
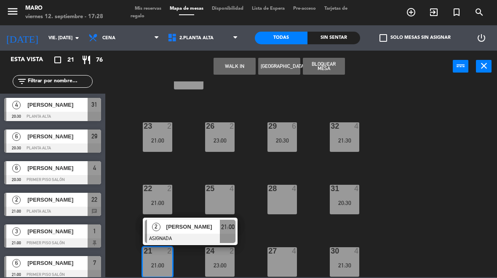
click at [199, 185] on div "25" at bounding box center [206, 188] width 14 height 8
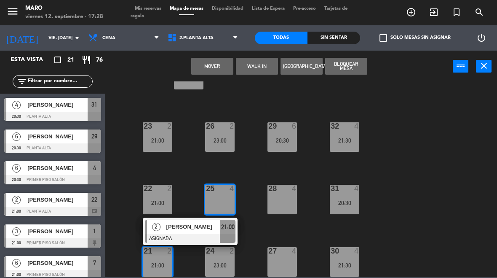
click at [161, 137] on div "21:00" at bounding box center [157, 140] width 29 height 6
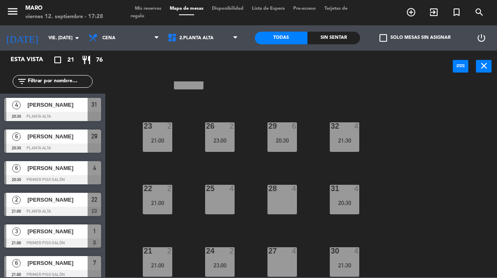
click at [193, 182] on div "40 lock 20 23 2 21:00 26 2 23:00 29 6 20:30 32 4 21:30 22 2 21:00 25 4 28 4 31 …" at bounding box center [303, 178] width 387 height 195
click at [159, 138] on div "21:00" at bounding box center [157, 140] width 29 height 6
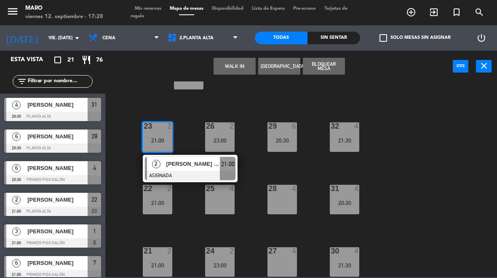
click at [218, 34] on select "1.Planta baja 2.Planta alta 3.Afuera" at bounding box center [203, 38] width 80 height 19
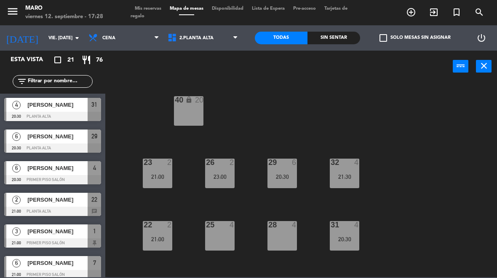
click at [222, 43] on select "1.Planta baja 2.Planta alta 3.Afuera" at bounding box center [203, 38] width 80 height 19
select select "3395"
select select
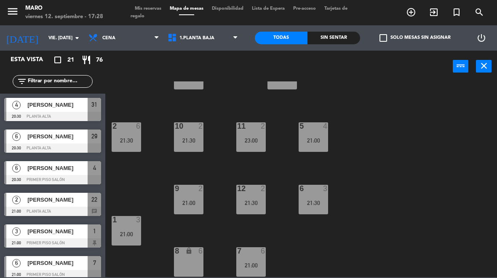
scroll to position [36, 0]
click at [194, 197] on div "9 2 21:00" at bounding box center [188, 198] width 29 height 29
click at [344, 136] on div "3 lock 10 4 6 20:30 | 23:00 2 6 21:30 10 2 21:30 11 2 23:00 5 4 21:00 12 2 21:3…" at bounding box center [303, 178] width 387 height 195
click at [200, 134] on div "10 2 21:30" at bounding box center [188, 136] width 29 height 29
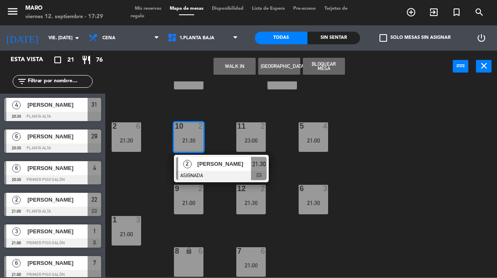
click at [342, 127] on div "3 lock 10 4 6 20:30 | 23:00 2 6 21:30 10 2 21:30 2 [PERSON_NAME] ASIGNADA 21:30…" at bounding box center [303, 178] width 387 height 195
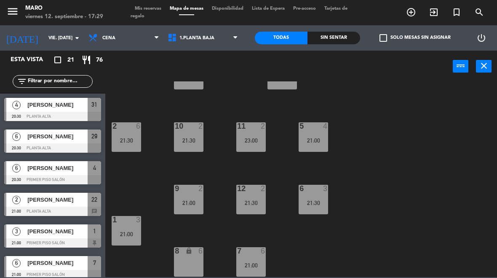
click at [253, 140] on div "23:00" at bounding box center [250, 140] width 29 height 6
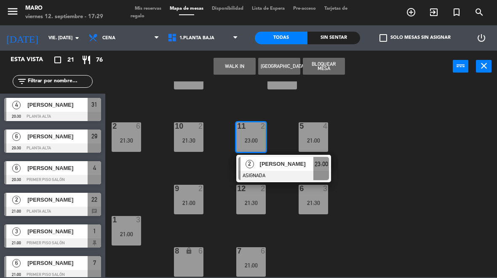
click at [350, 116] on div "3 lock 10 4 6 20:30 | 23:00 2 6 21:30 10 2 21:30 11 2 23:00 2 [PERSON_NAME] ASI…" at bounding box center [303, 178] width 387 height 195
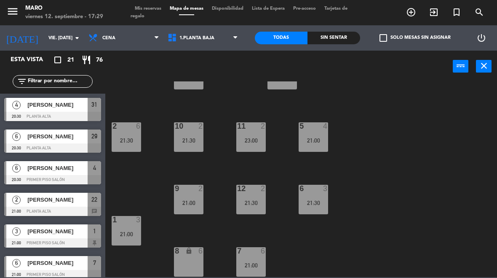
click at [250, 203] on div "21:30" at bounding box center [250, 203] width 29 height 6
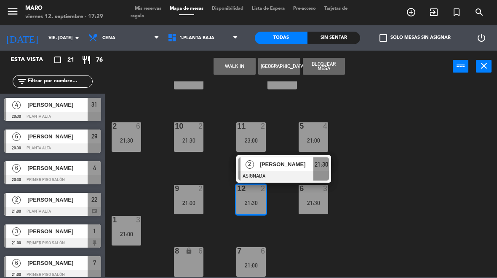
click at [155, 8] on span "Mis reservas" at bounding box center [148, 8] width 35 height 5
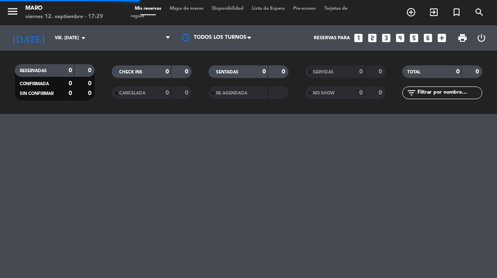
select select "dinner"
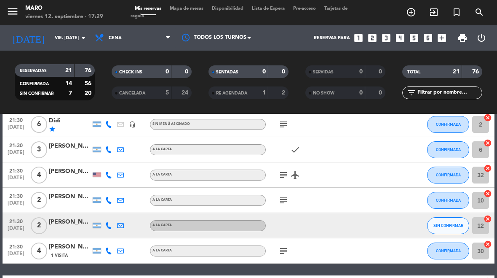
scroll to position [344, 0]
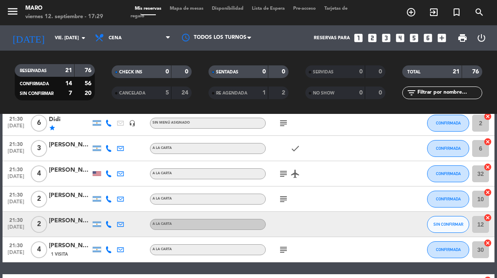
click at [486, 219] on icon "cancel" at bounding box center [488, 217] width 8 height 8
select select "dinner"
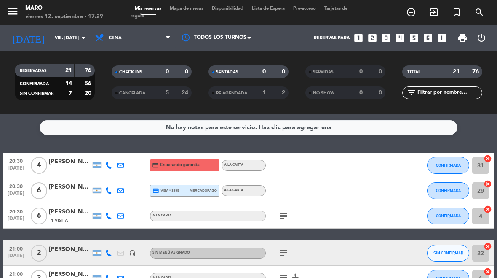
scroll to position [0, 0]
click at [489, 248] on icon "cancel" at bounding box center [488, 246] width 8 height 8
select select "dinner"
click at [485, 251] on icon "border_all" at bounding box center [482, 253] width 10 height 10
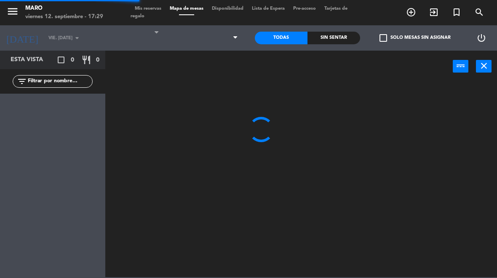
select select "dinner"
select select
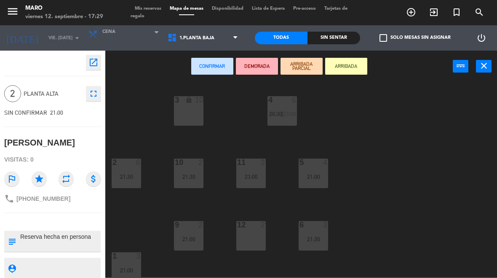
click at [258, 243] on div "12 2" at bounding box center [250, 235] width 29 height 29
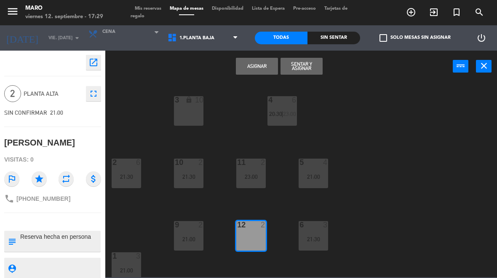
click at [260, 67] on button "Asignar" at bounding box center [257, 66] width 42 height 17
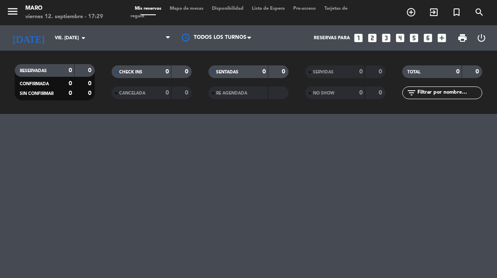
select select "dinner"
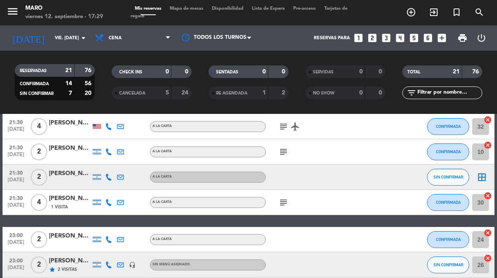
scroll to position [390, 0]
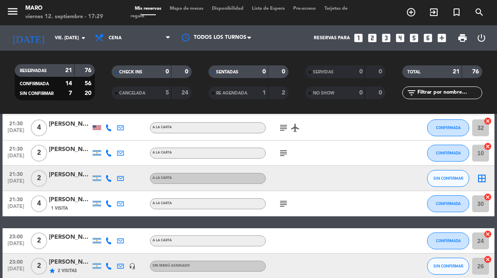
click at [483, 179] on icon "border_all" at bounding box center [482, 178] width 10 height 10
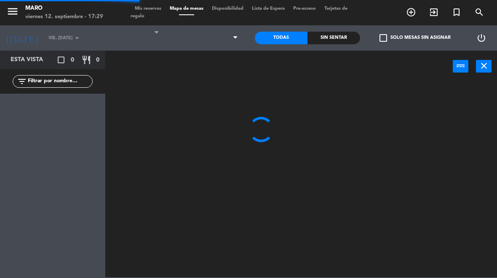
select select "dinner"
click at [214, 40] on select "1.Planta baja 2.Planta alta 3.Afuera" at bounding box center [203, 38] width 80 height 19
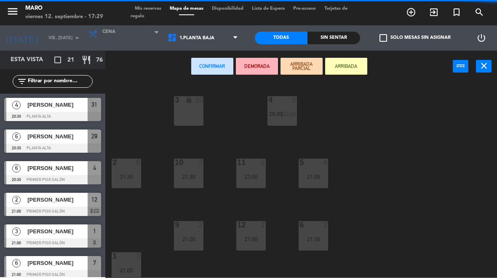
select select "3482"
select select
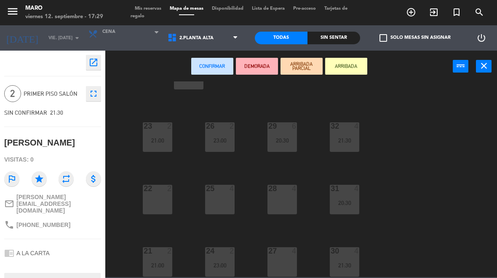
scroll to position [36, 0]
click at [149, 211] on div "22 2" at bounding box center [157, 198] width 29 height 29
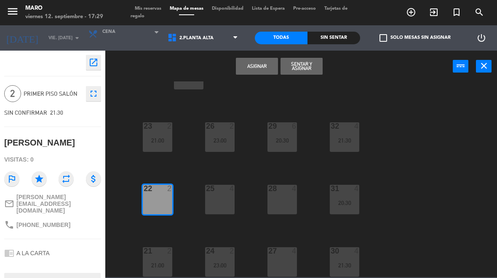
click at [264, 65] on button "Asignar" at bounding box center [257, 66] width 42 height 17
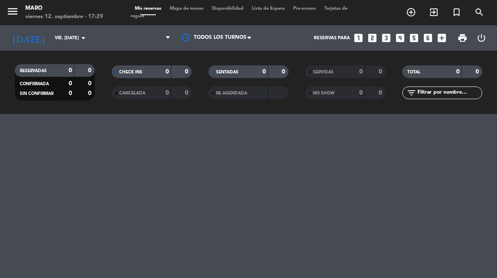
select select "dinner"
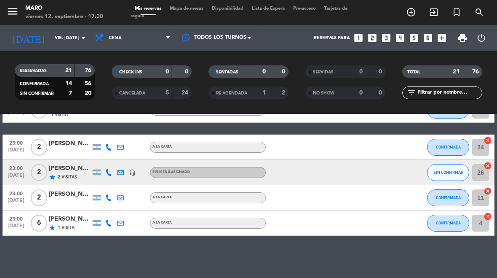
scroll to position [469, 0]
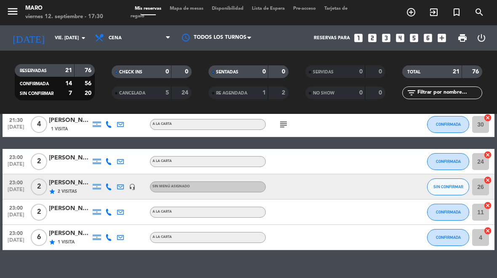
click at [454, 189] on span "SIN CONFIRMAR" at bounding box center [448, 186] width 30 height 5
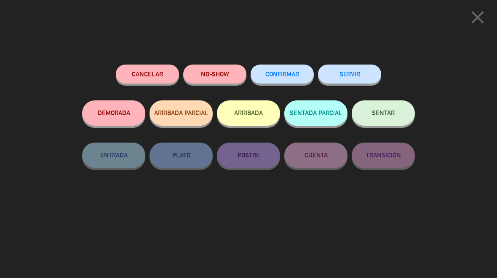
click at [294, 76] on span "CONFIRMAR" at bounding box center [282, 73] width 34 height 7
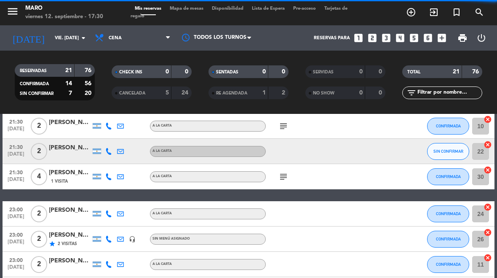
select select "dinner"
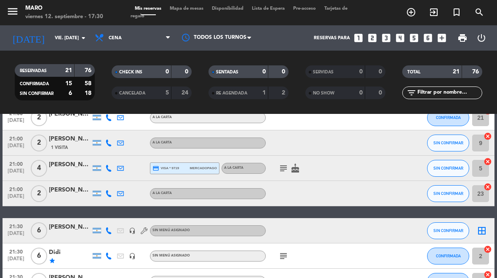
scroll to position [204, 0]
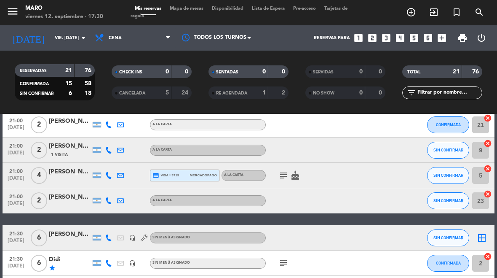
click at [67, 198] on div "[PERSON_NAME] [PERSON_NAME]" at bounding box center [70, 197] width 42 height 10
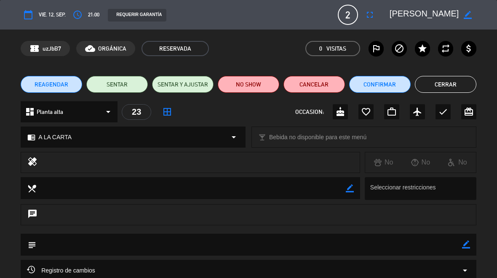
scroll to position [0, 0]
click at [453, 88] on button "Cerrar" at bounding box center [445, 84] width 61 height 17
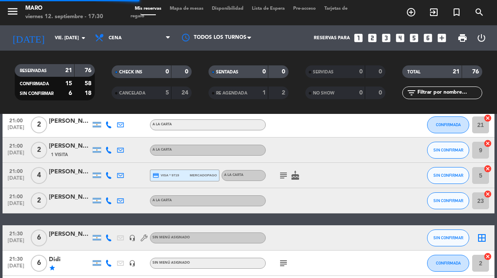
select select "dinner"
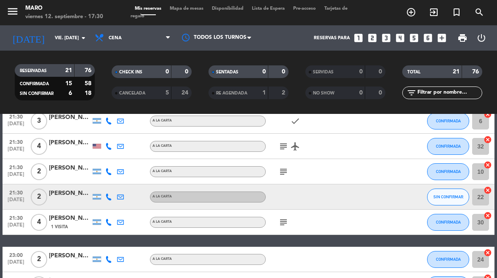
scroll to position [372, 0]
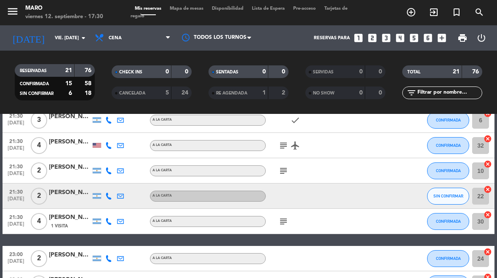
click at [444, 196] on span "SIN CONFIRMAR" at bounding box center [448, 195] width 30 height 5
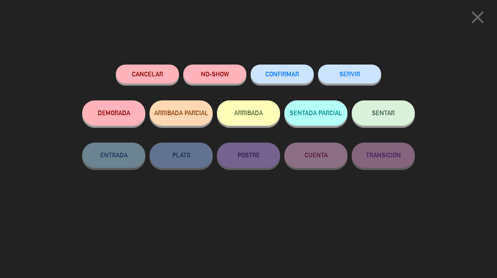
click at [286, 77] on button "CONFIRMAR" at bounding box center [282, 73] width 63 height 19
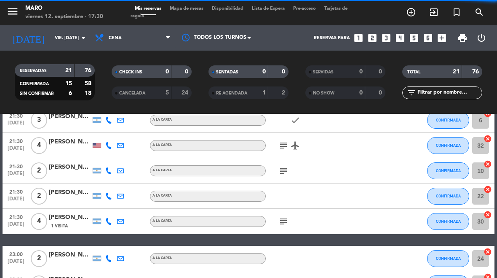
select select "dinner"
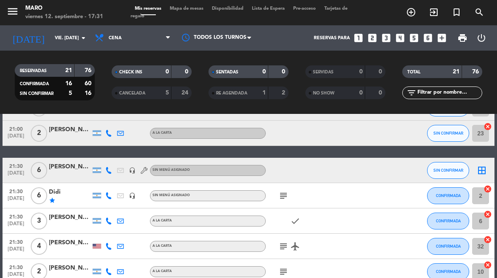
scroll to position [270, 0]
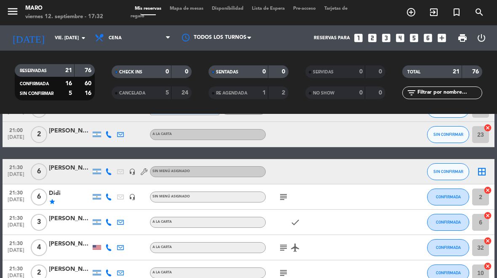
click at [193, 6] on span "Mapa de mesas" at bounding box center [187, 8] width 42 height 5
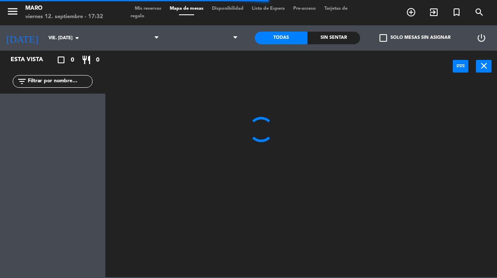
select select "dinner"
select select
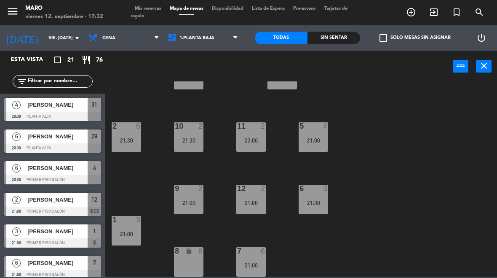
scroll to position [36, 0]
click at [248, 263] on div "21:00" at bounding box center [250, 265] width 29 height 6
click at [403, 125] on div "3 lock 10 4 6 20:30 | 23:00 2 6 21:30 10 2 21:30 11 2 23:00 5 4 21:00 12 2 21:0…" at bounding box center [303, 178] width 387 height 195
